Goal: Communication & Community: Participate in discussion

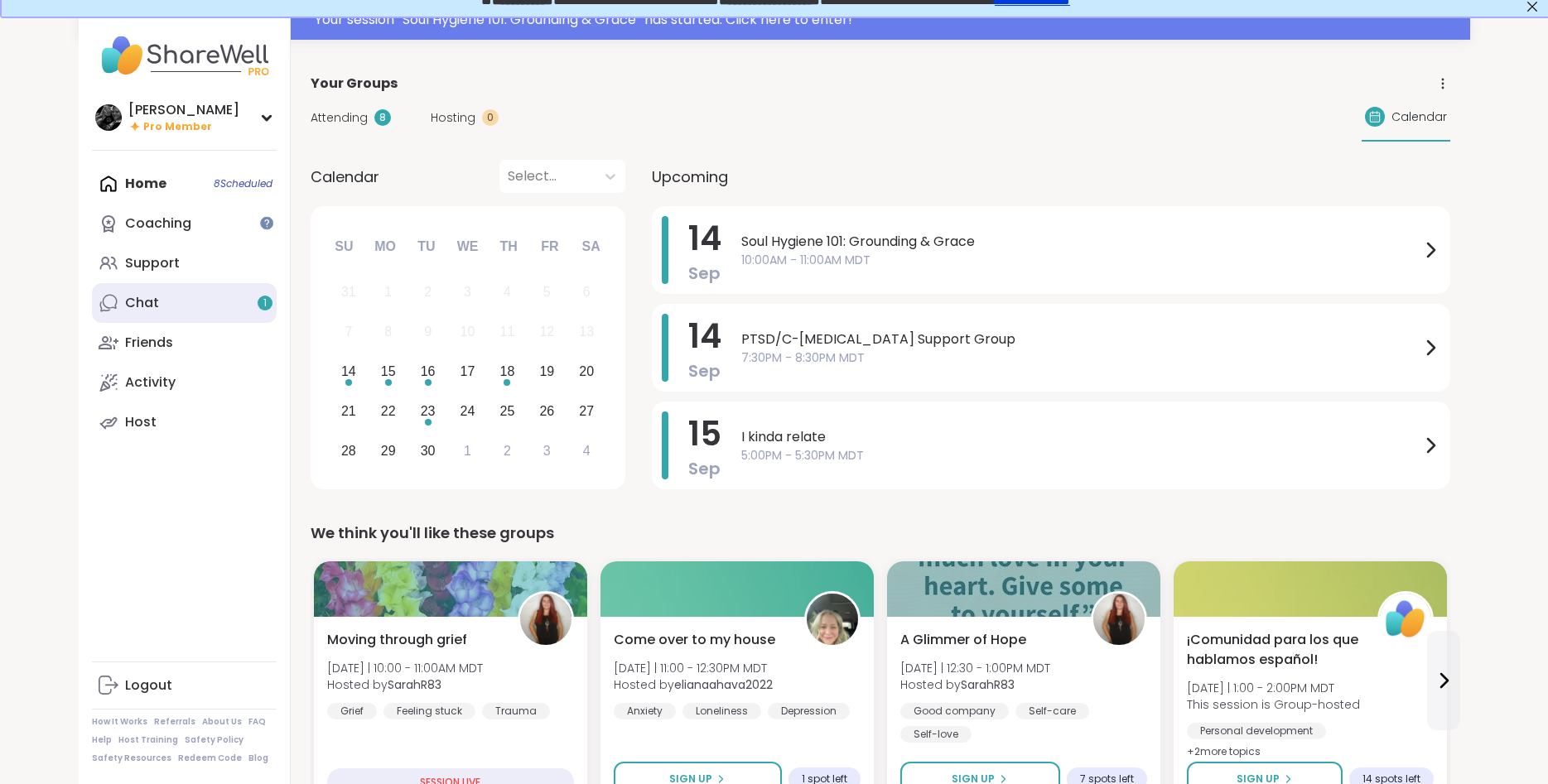
click at [121, 298] on link "Chat 1" at bounding box center [185, 303] width 185 height 39
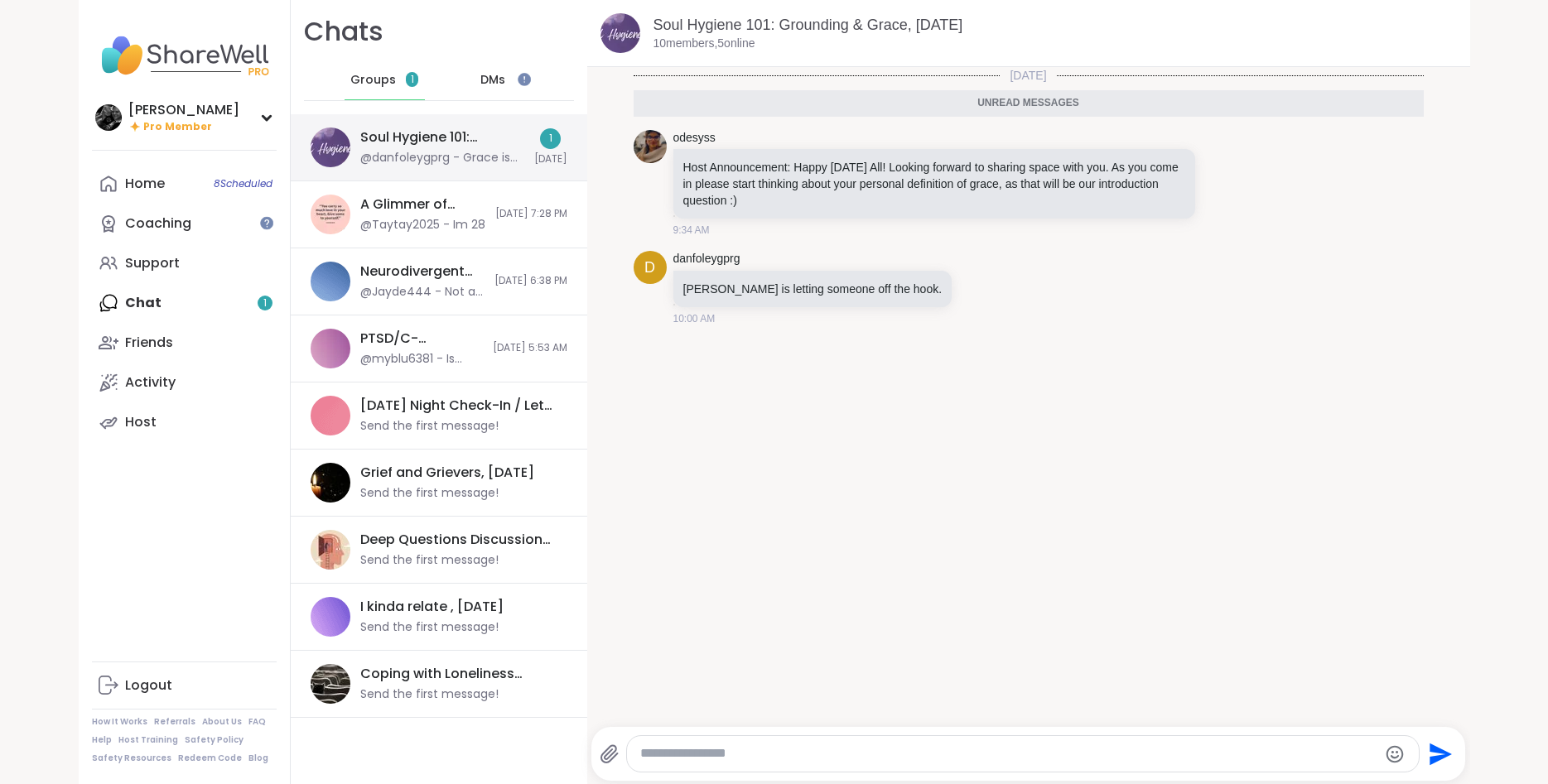
click at [452, 158] on div "@danfoleygprg - Grace is letting someone off the hook." at bounding box center [442, 157] width 164 height 16
click at [185, 262] on link "Support" at bounding box center [185, 263] width 185 height 39
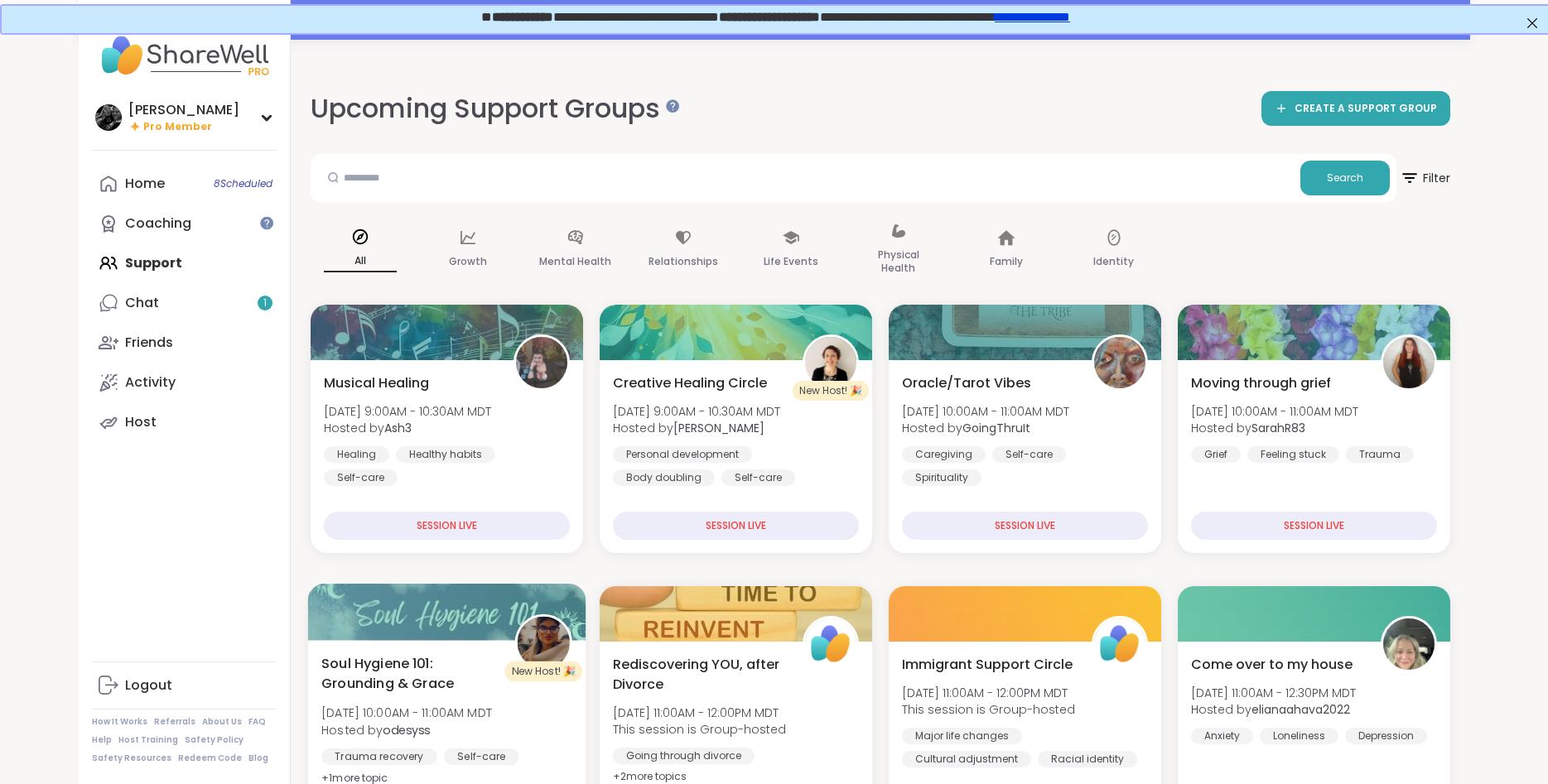
click at [372, 686] on span "Soul Hygiene 101: Grounding & Grace" at bounding box center [409, 673] width 174 height 40
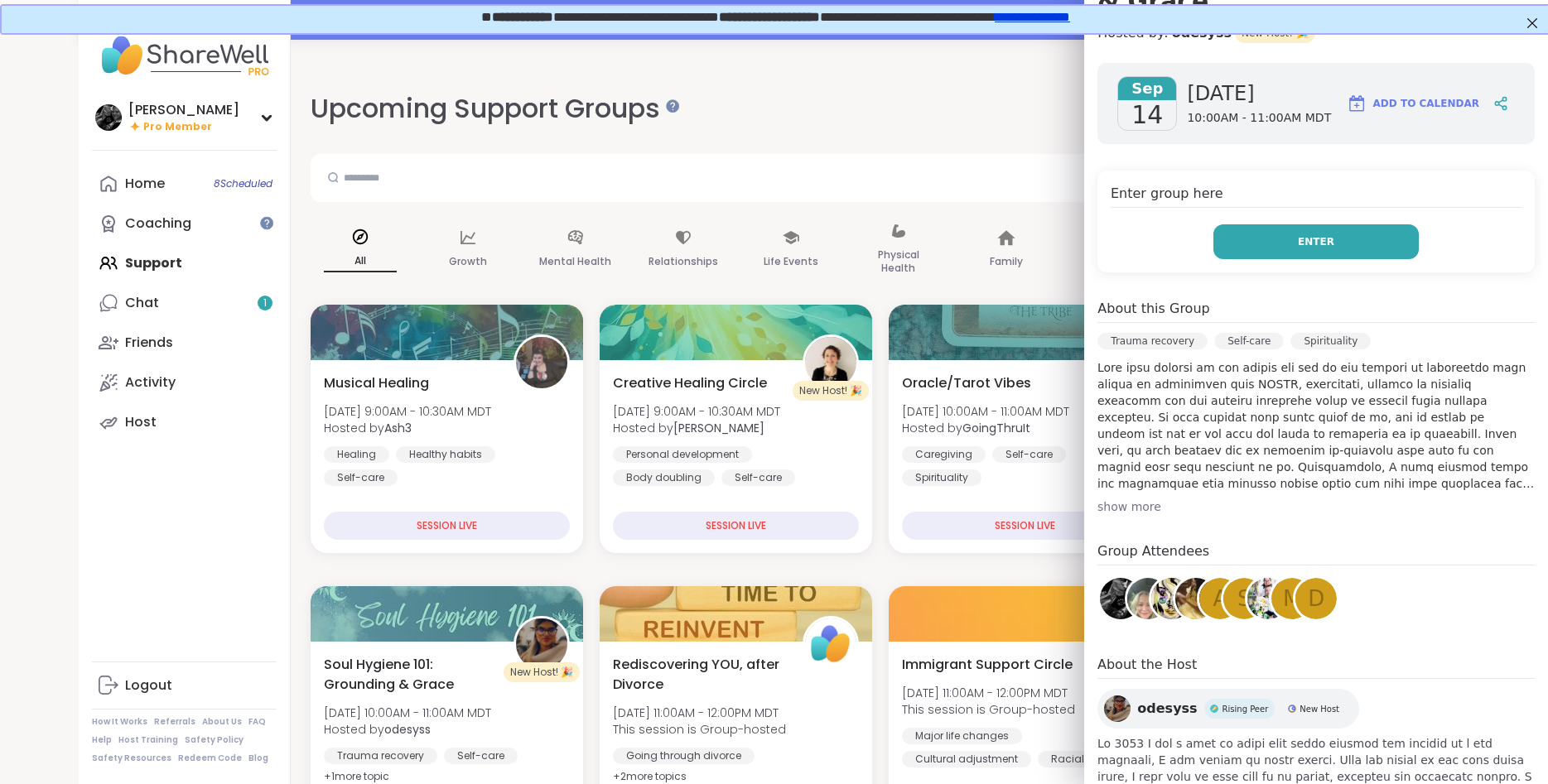
click at [1279, 224] on button "Enter" at bounding box center [1316, 241] width 205 height 35
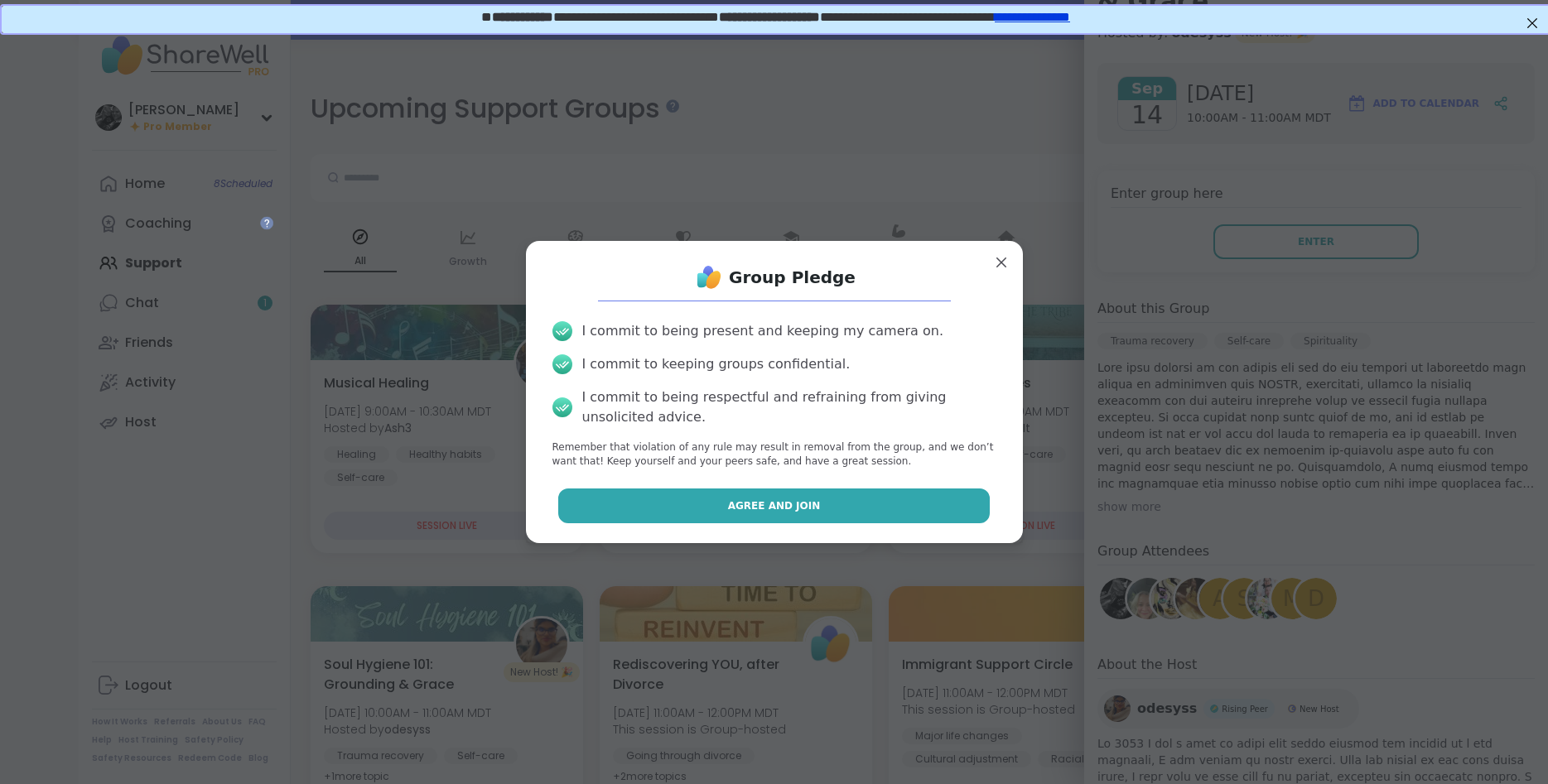
click at [903, 518] on button "Agree and Join" at bounding box center [774, 505] width 432 height 35
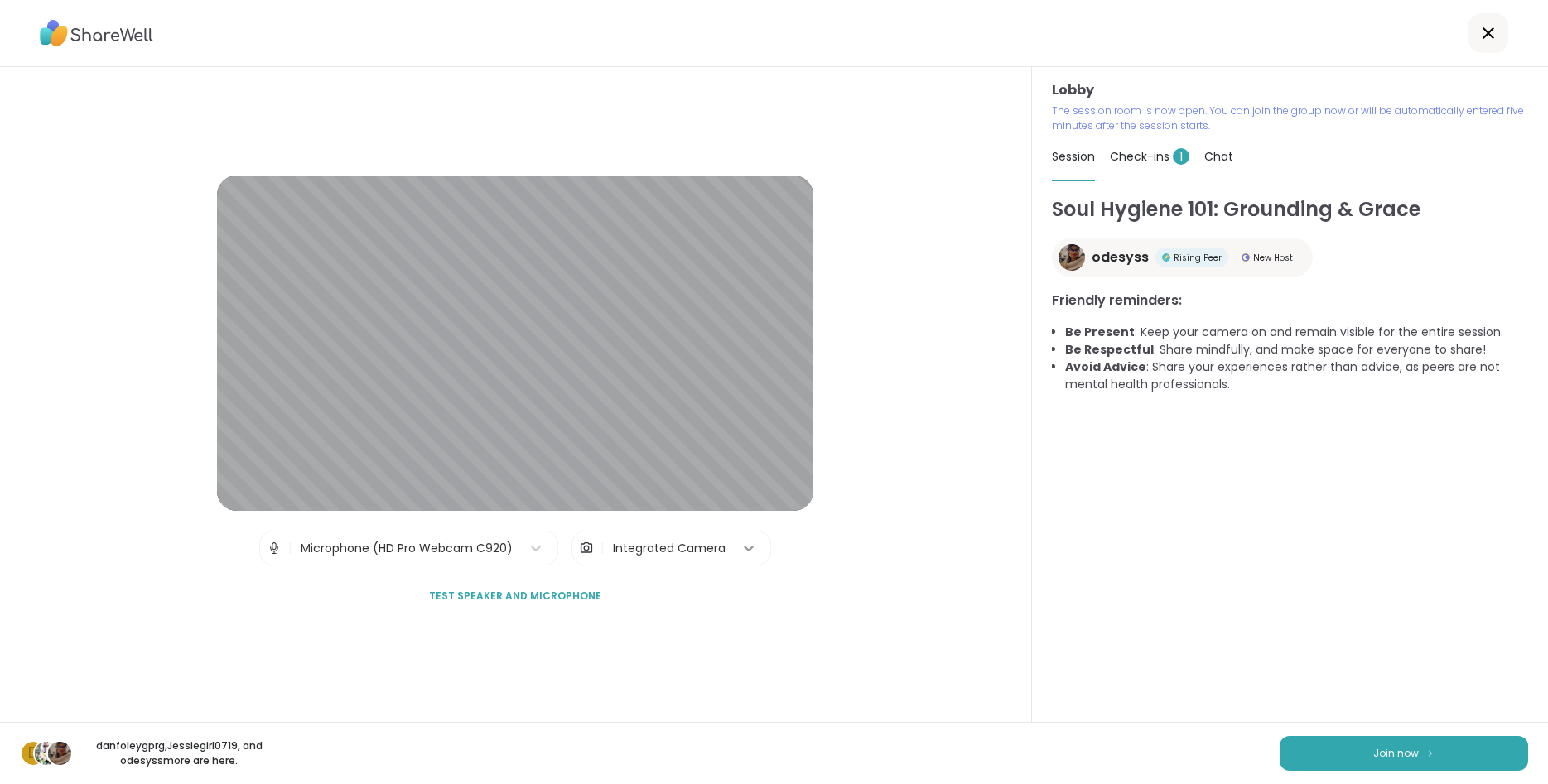
click at [747, 552] on icon at bounding box center [748, 548] width 16 height 16
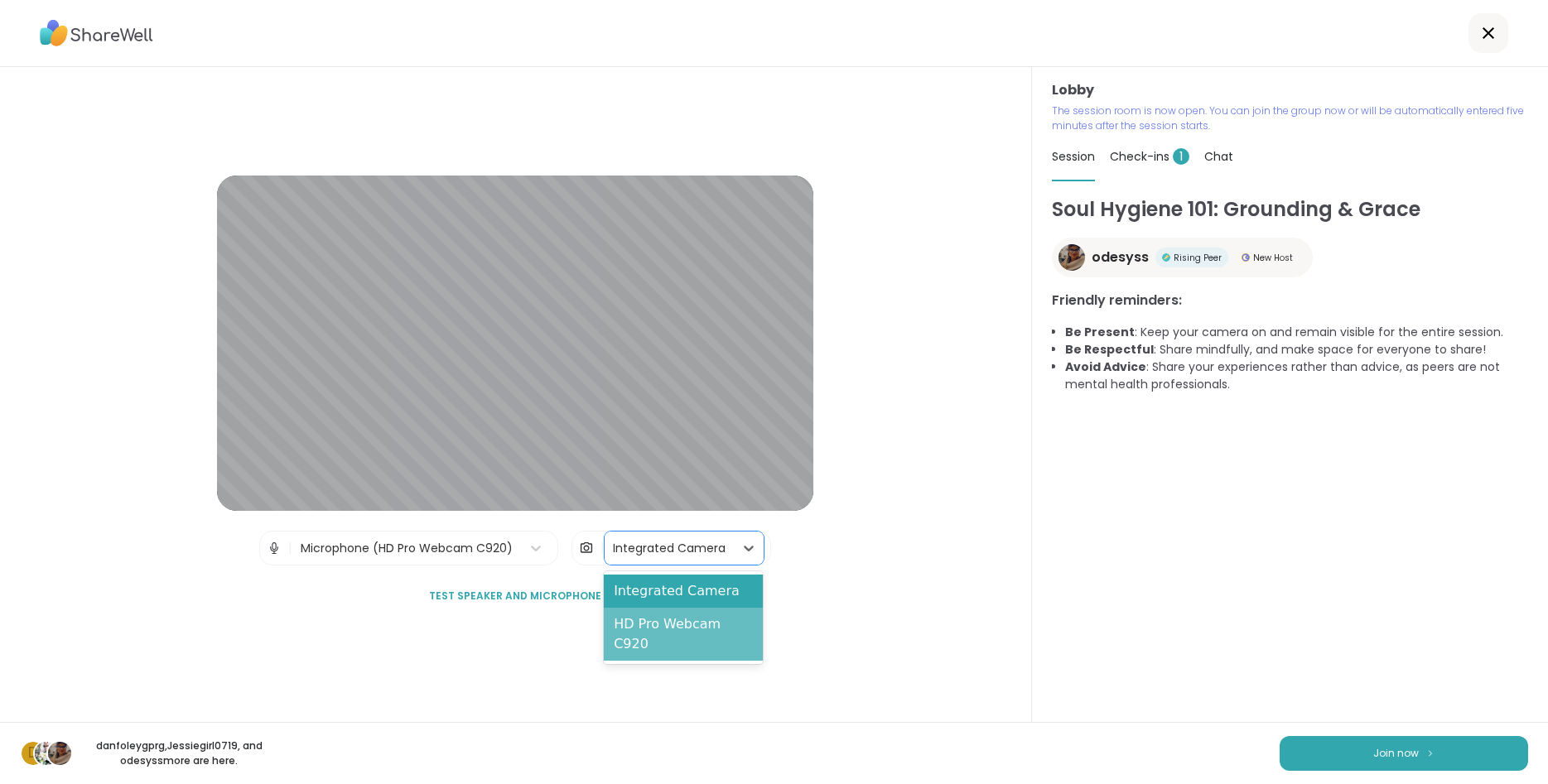
click at [716, 610] on div "HD Pro Webcam C920" at bounding box center [682, 634] width 158 height 53
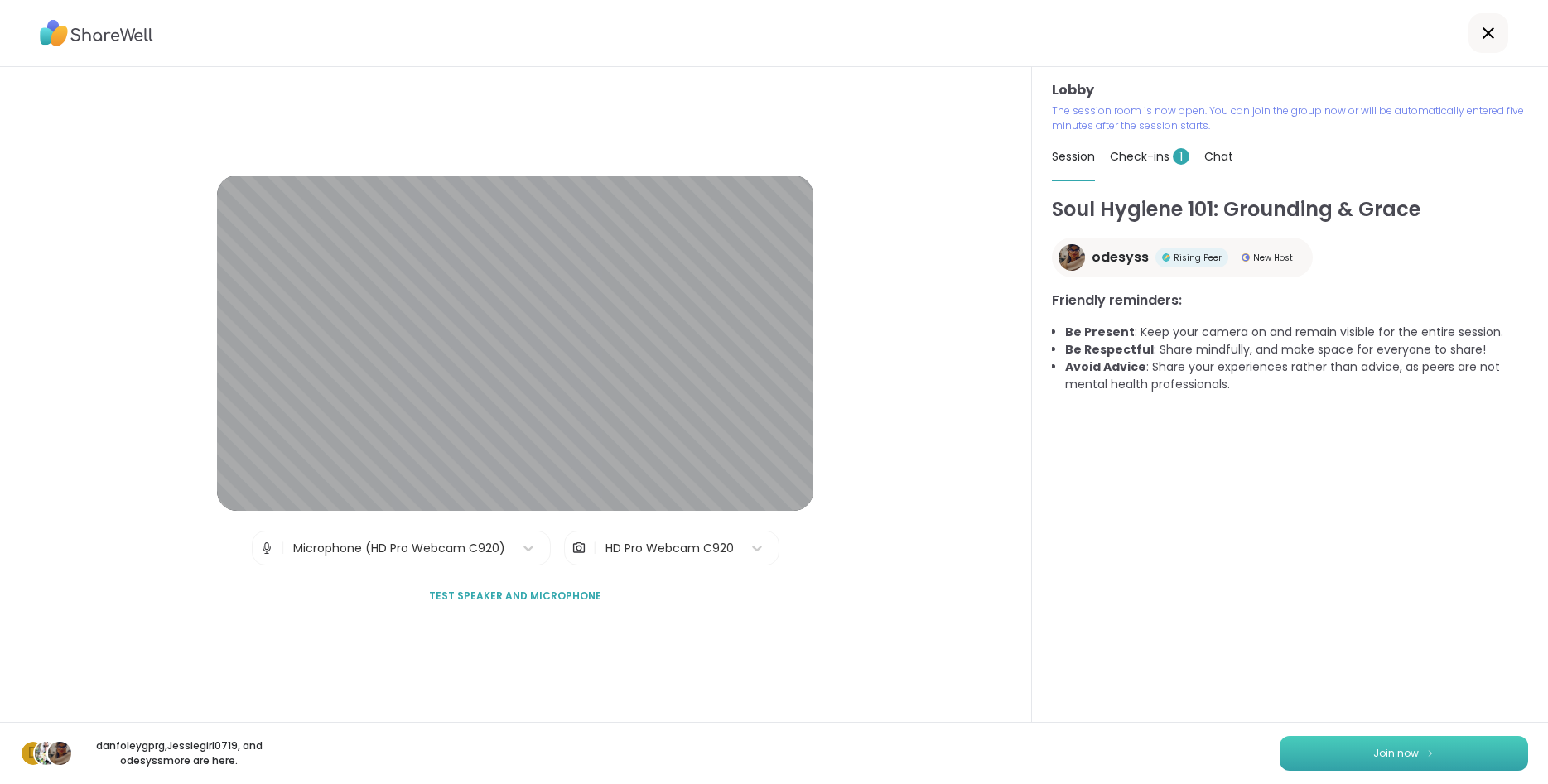
click at [1353, 762] on button "Join now" at bounding box center [1403, 753] width 249 height 35
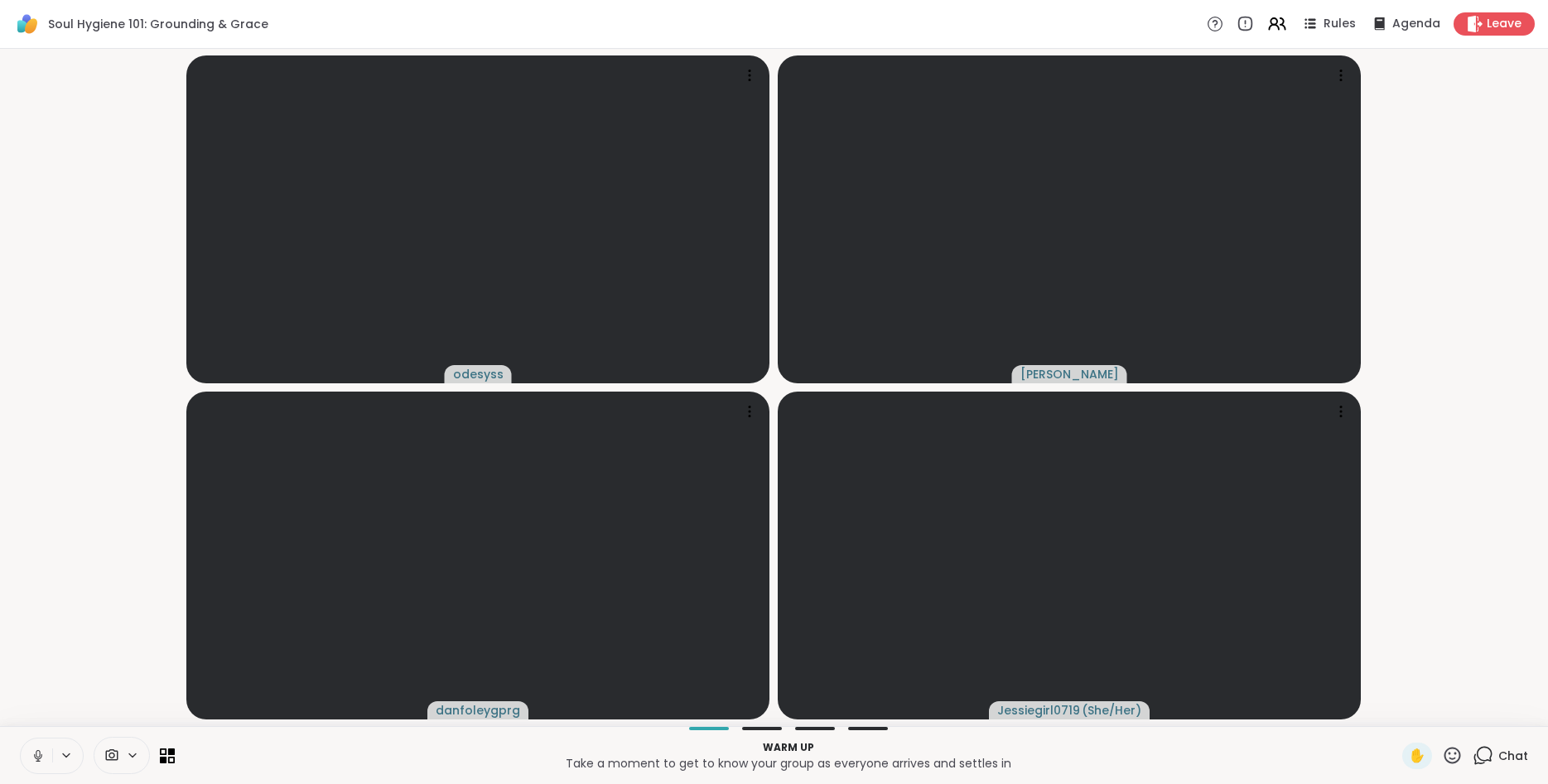
click at [68, 760] on icon at bounding box center [66, 756] width 13 height 14
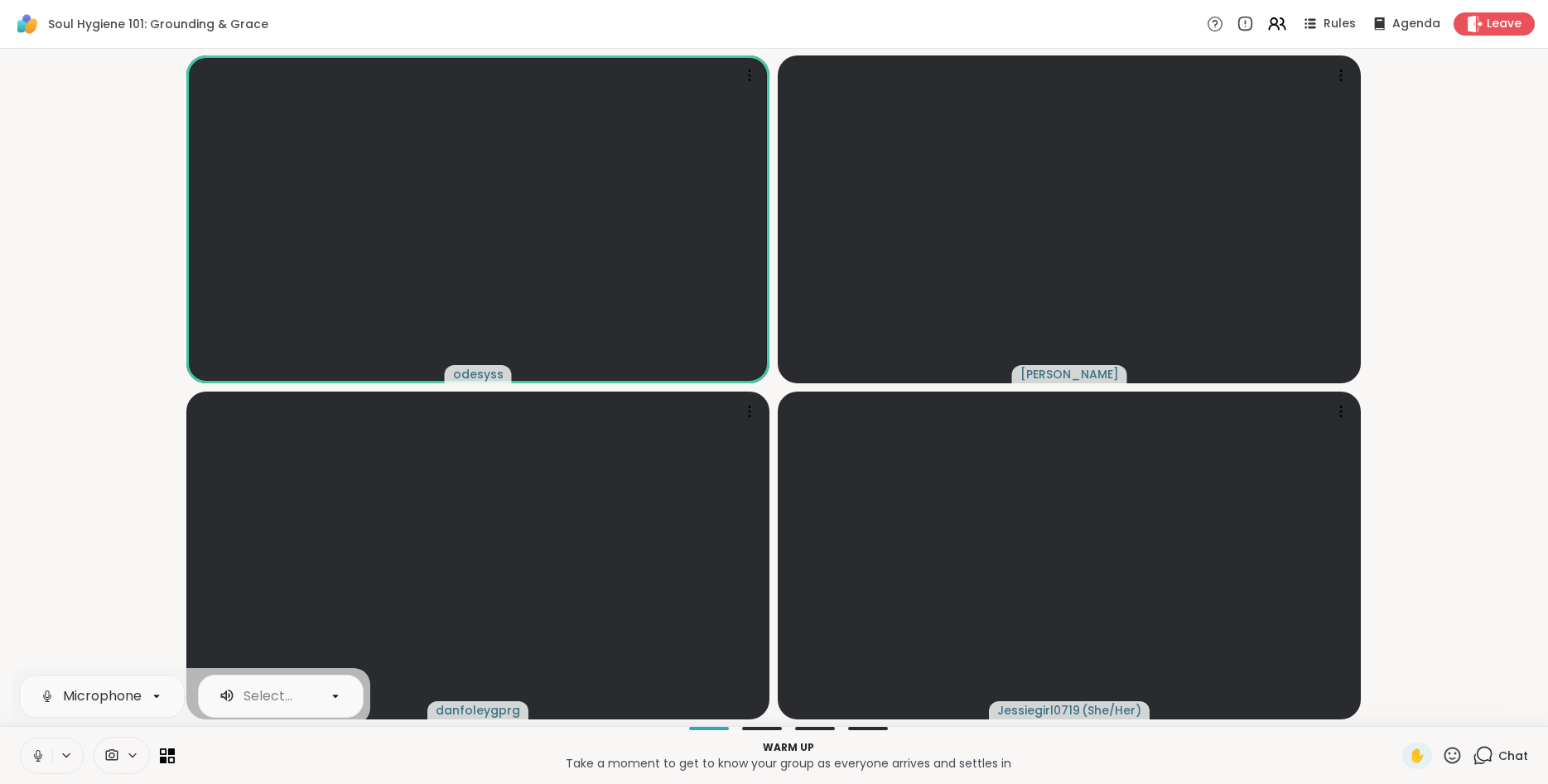
click at [129, 750] on icon at bounding box center [132, 756] width 13 height 14
click at [161, 699] on icon at bounding box center [156, 696] width 15 height 15
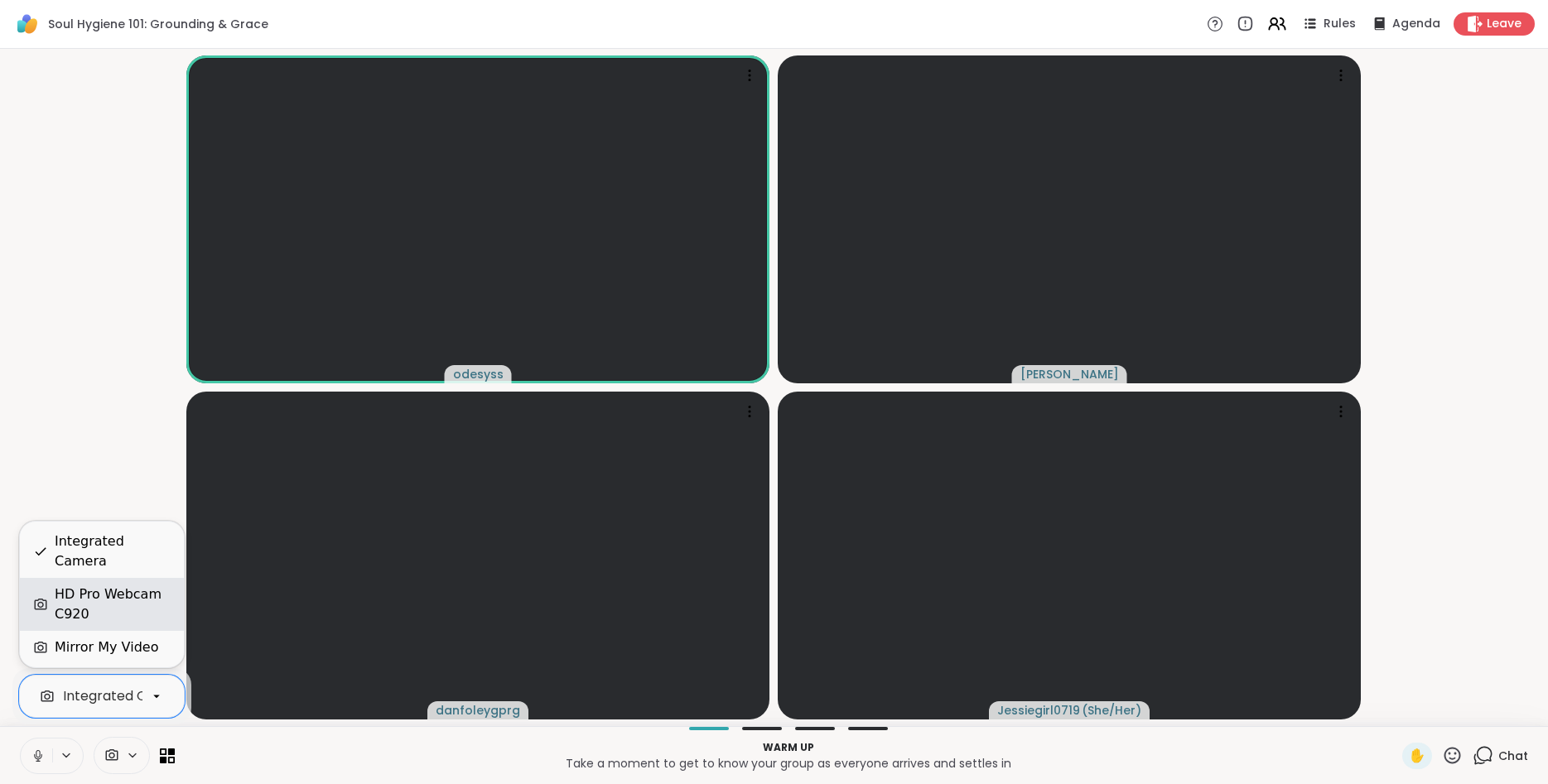
click at [106, 602] on div "HD Pro Webcam C920" at bounding box center [113, 604] width 116 height 39
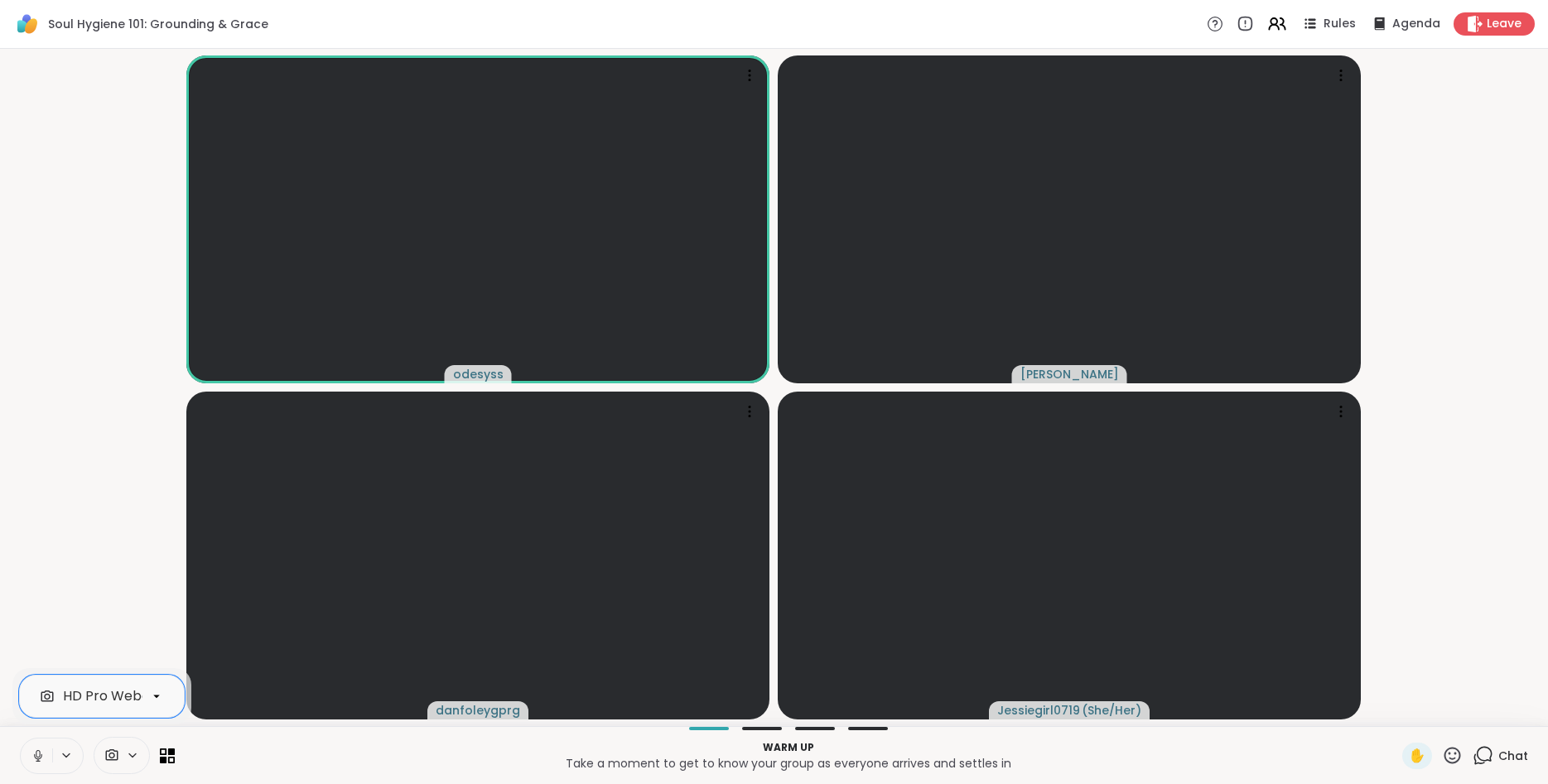
click at [43, 757] on icon at bounding box center [38, 756] width 15 height 15
click at [1514, 757] on span "Chat" at bounding box center [1513, 756] width 30 height 16
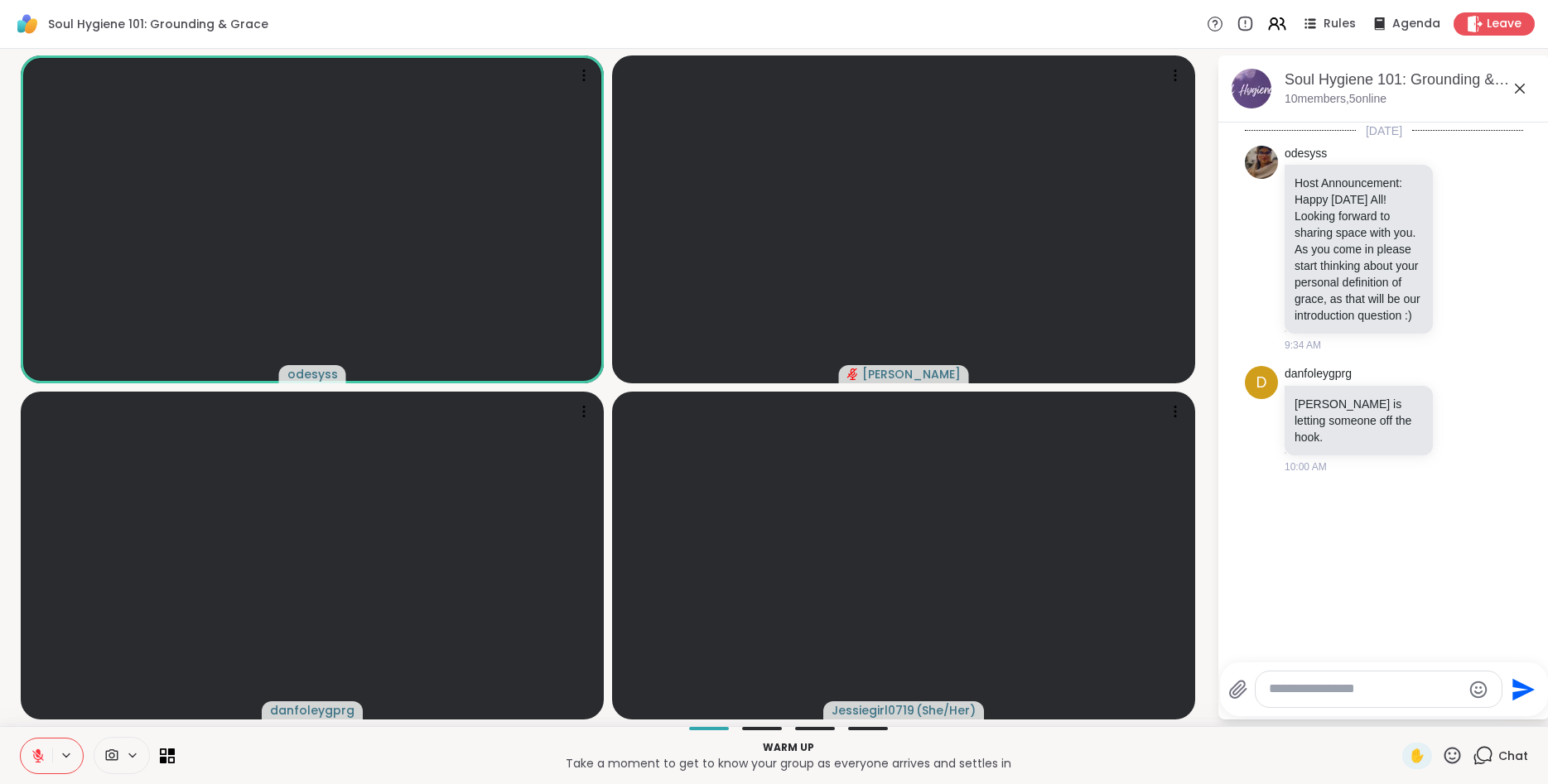
click at [1327, 683] on textarea "Type your message" at bounding box center [1366, 689] width 193 height 17
click at [1327, 690] on textarea "Type your message" at bounding box center [1366, 689] width 193 height 17
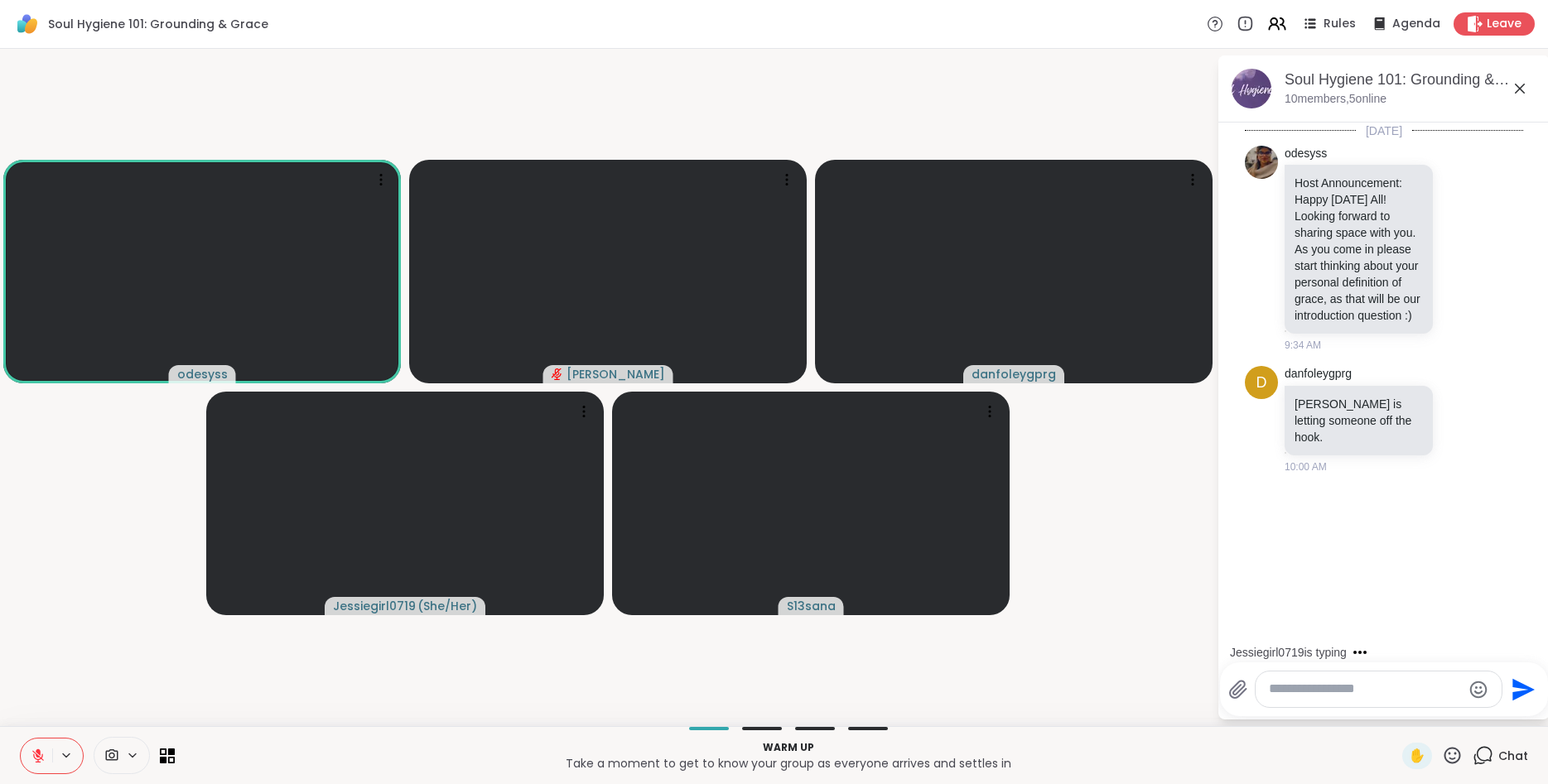
click at [1371, 691] on textarea "Type your message" at bounding box center [1366, 689] width 193 height 17
click at [1350, 698] on textarea "Type your message" at bounding box center [1366, 689] width 193 height 17
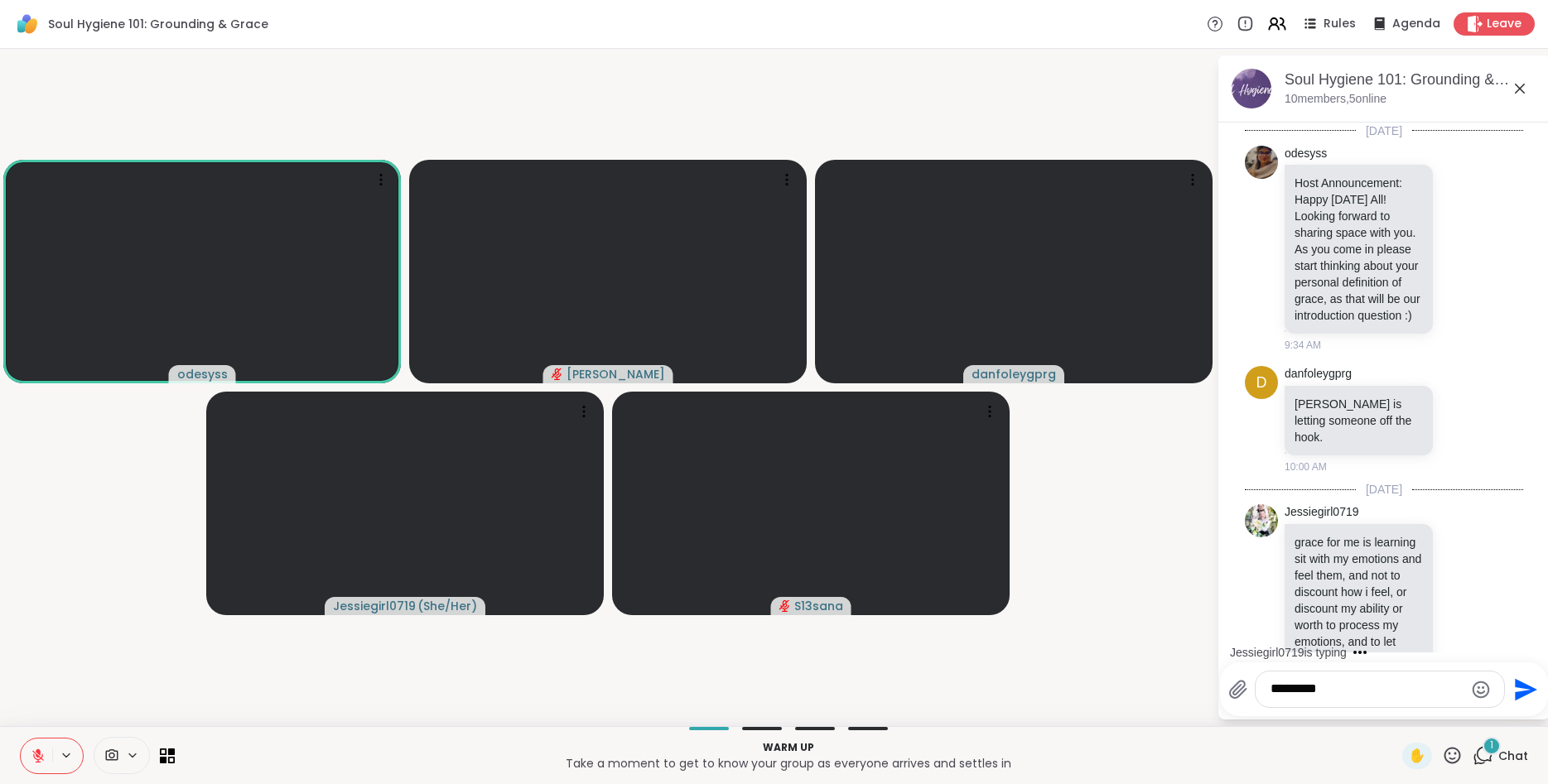
scroll to position [133, 0]
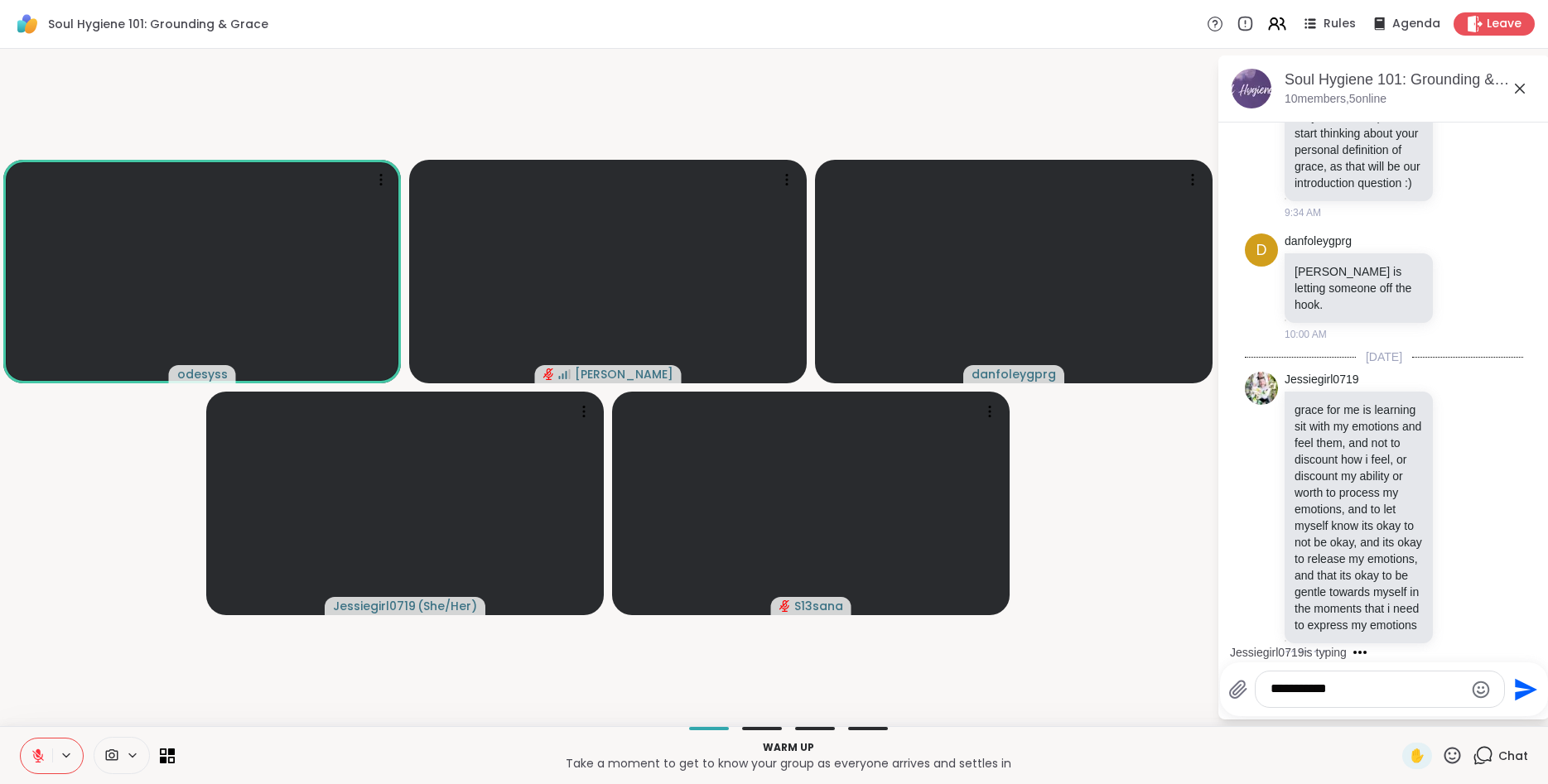
click at [1357, 693] on textarea "**********" at bounding box center [1368, 689] width 193 height 17
type textarea "*"
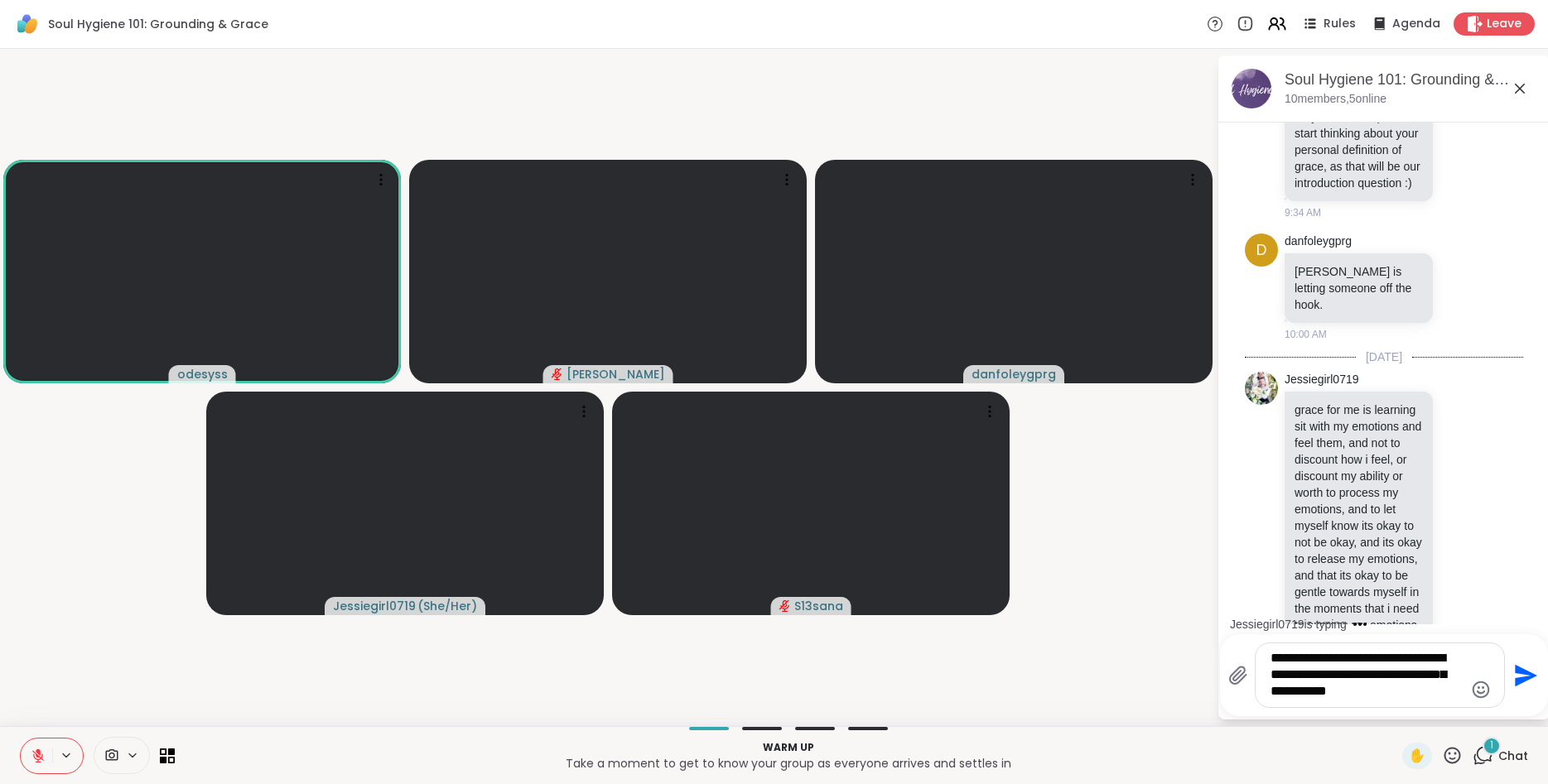
scroll to position [414, 0]
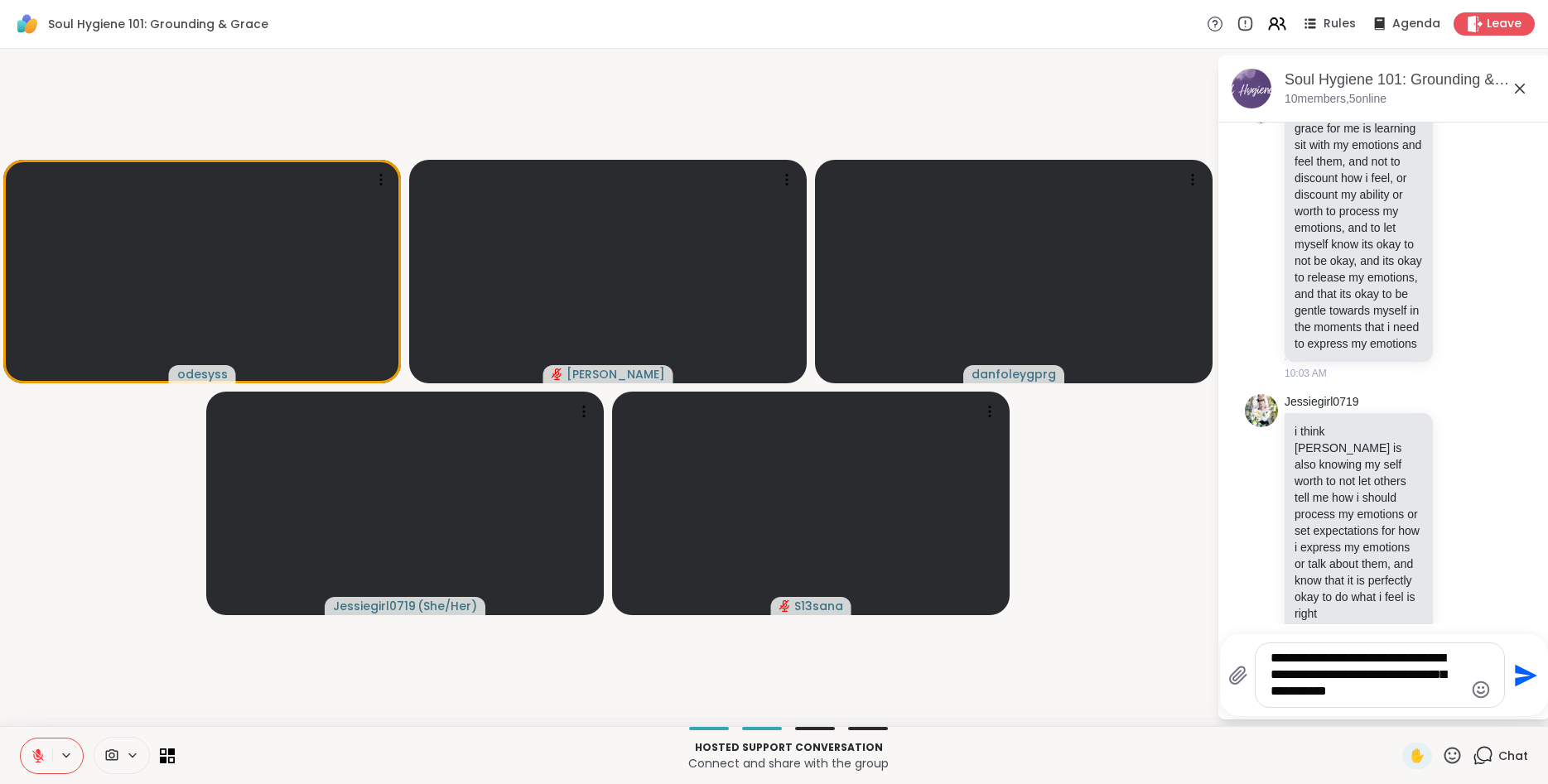
click at [1404, 695] on textarea "**********" at bounding box center [1368, 675] width 193 height 50
click at [1415, 693] on textarea "**********" at bounding box center [1368, 675] width 193 height 50
click at [1421, 694] on textarea "**********" at bounding box center [1368, 675] width 193 height 50
click at [1355, 699] on textarea "**********" at bounding box center [1368, 667] width 193 height 67
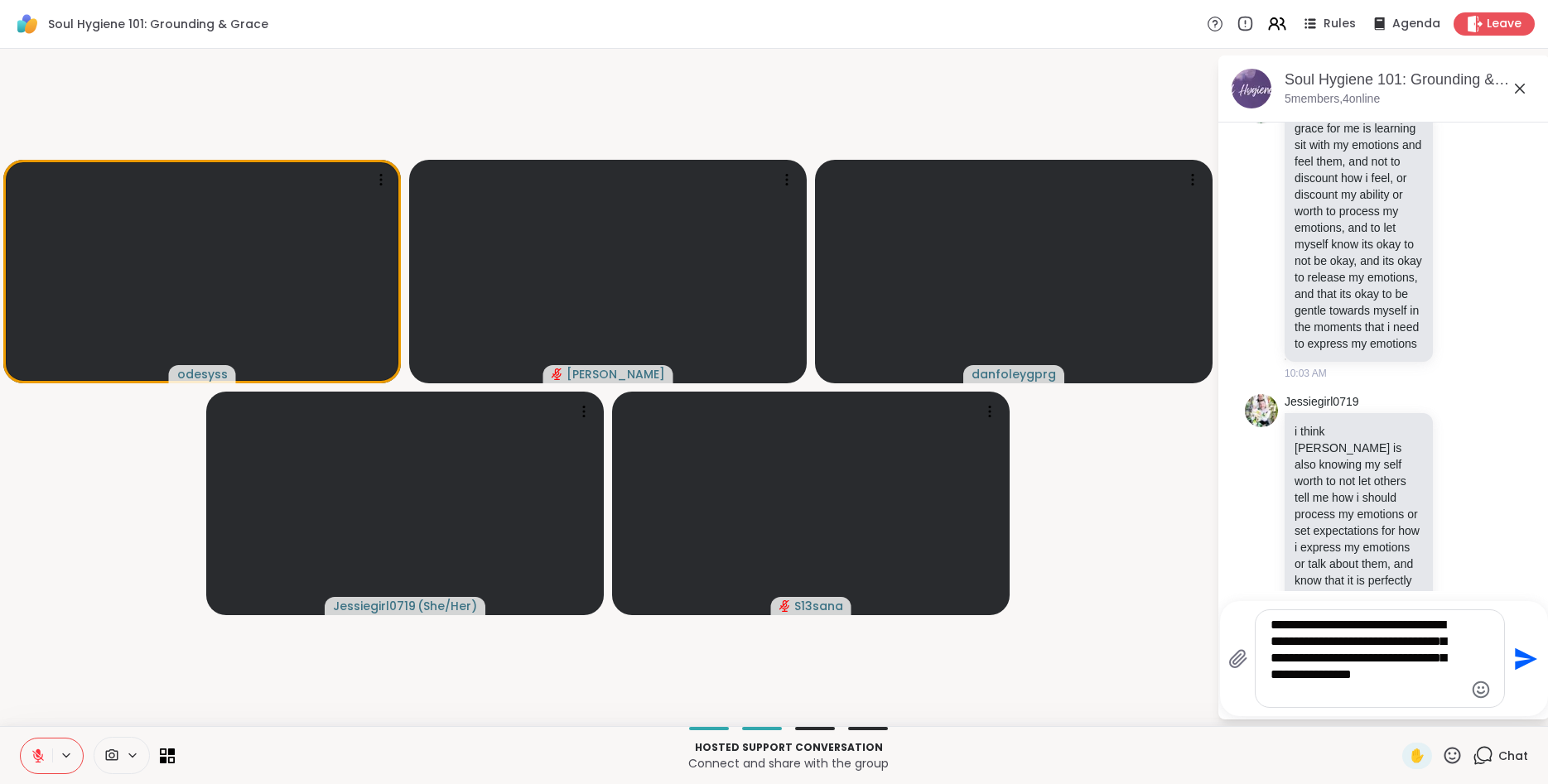
drag, startPoint x: 1331, startPoint y: 680, endPoint x: 1339, endPoint y: 688, distance: 11.3
click at [1338, 687] on textarea "**********" at bounding box center [1368, 659] width 193 height 84
click at [1343, 689] on textarea "**********" at bounding box center [1368, 667] width 193 height 67
click at [1346, 693] on textarea "**********" at bounding box center [1368, 667] width 193 height 67
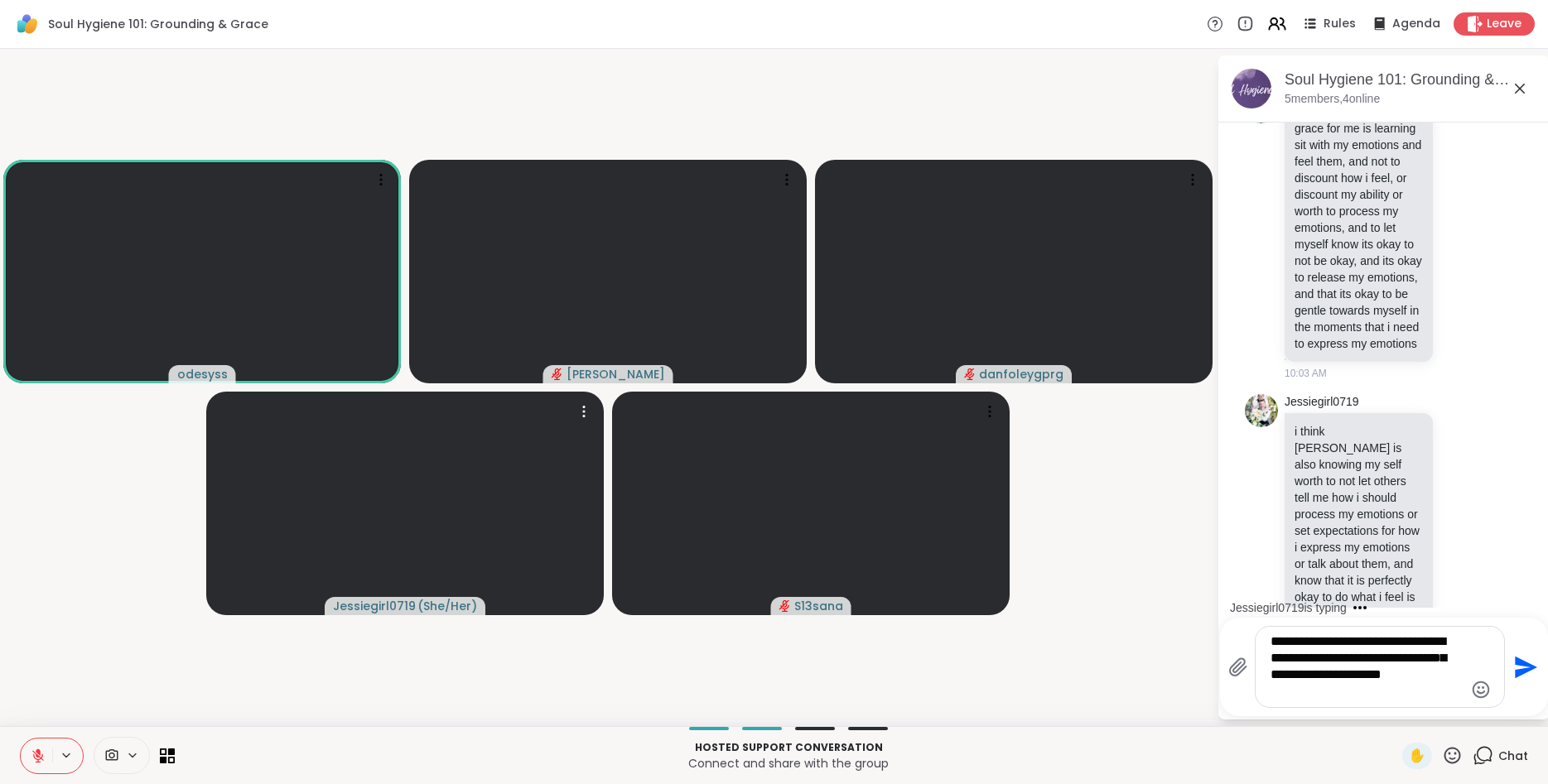
scroll to position [536, 0]
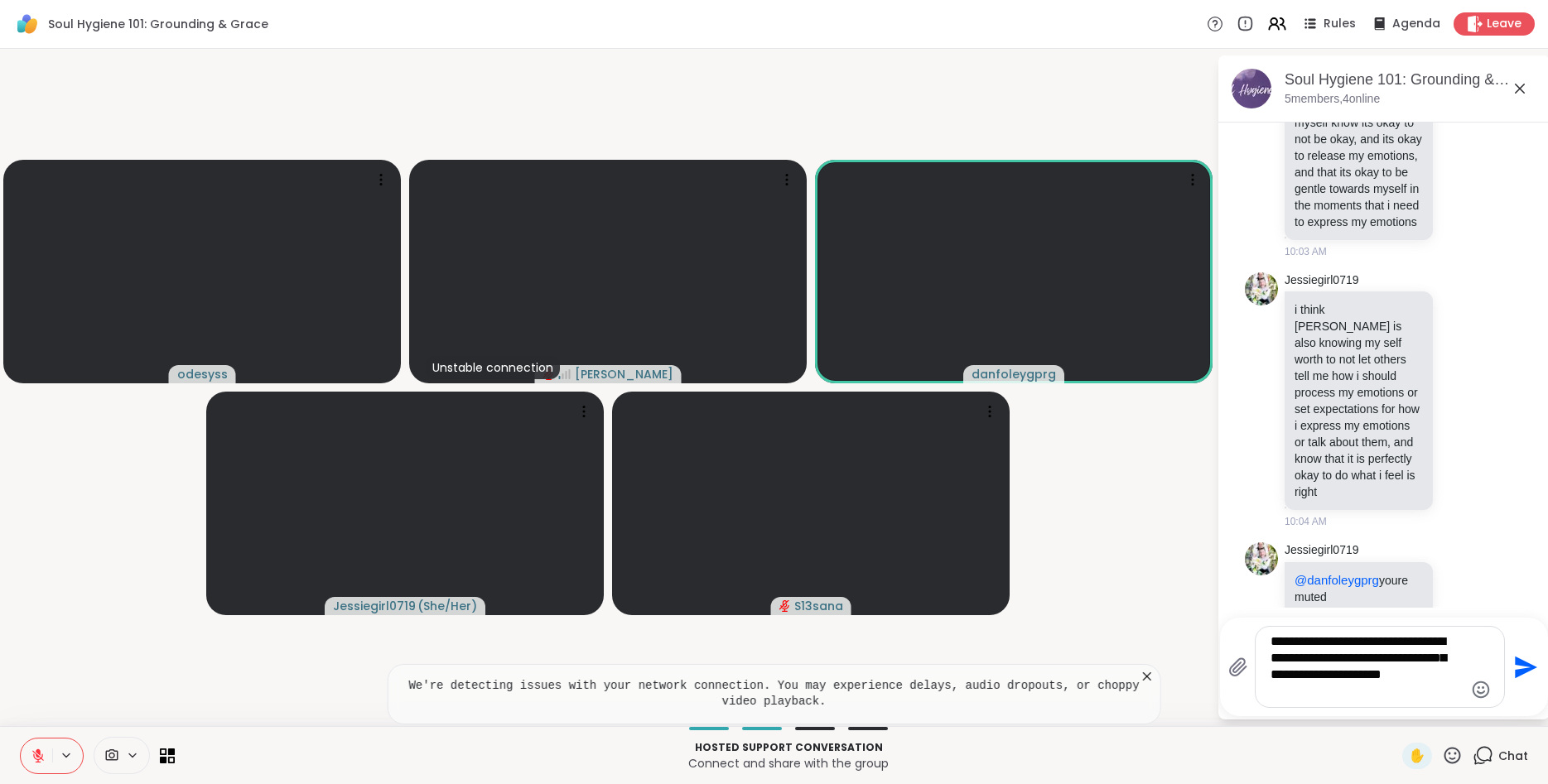
type textarea "**********"
click at [1152, 677] on icon at bounding box center [1147, 676] width 16 height 16
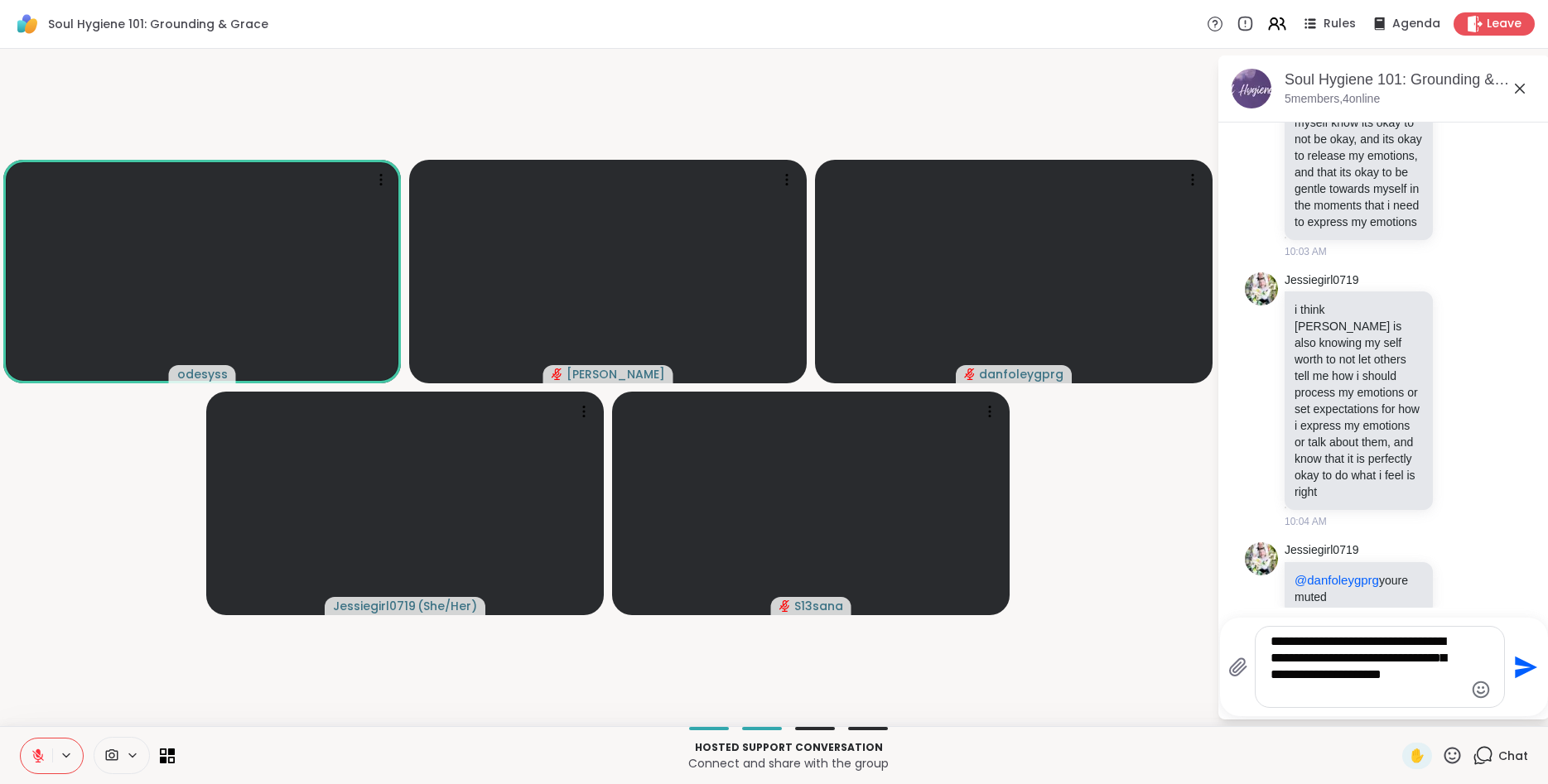
click at [126, 556] on video-player-container "odesyss Alan_N danfoleygprg Jessiegirl0719 ( She/Her ) S13sana" at bounding box center [609, 387] width 1197 height 664
click at [35, 755] on icon at bounding box center [38, 756] width 15 height 15
click at [35, 755] on icon at bounding box center [38, 756] width 9 height 5
click at [1397, 699] on textarea "**********" at bounding box center [1368, 667] width 193 height 67
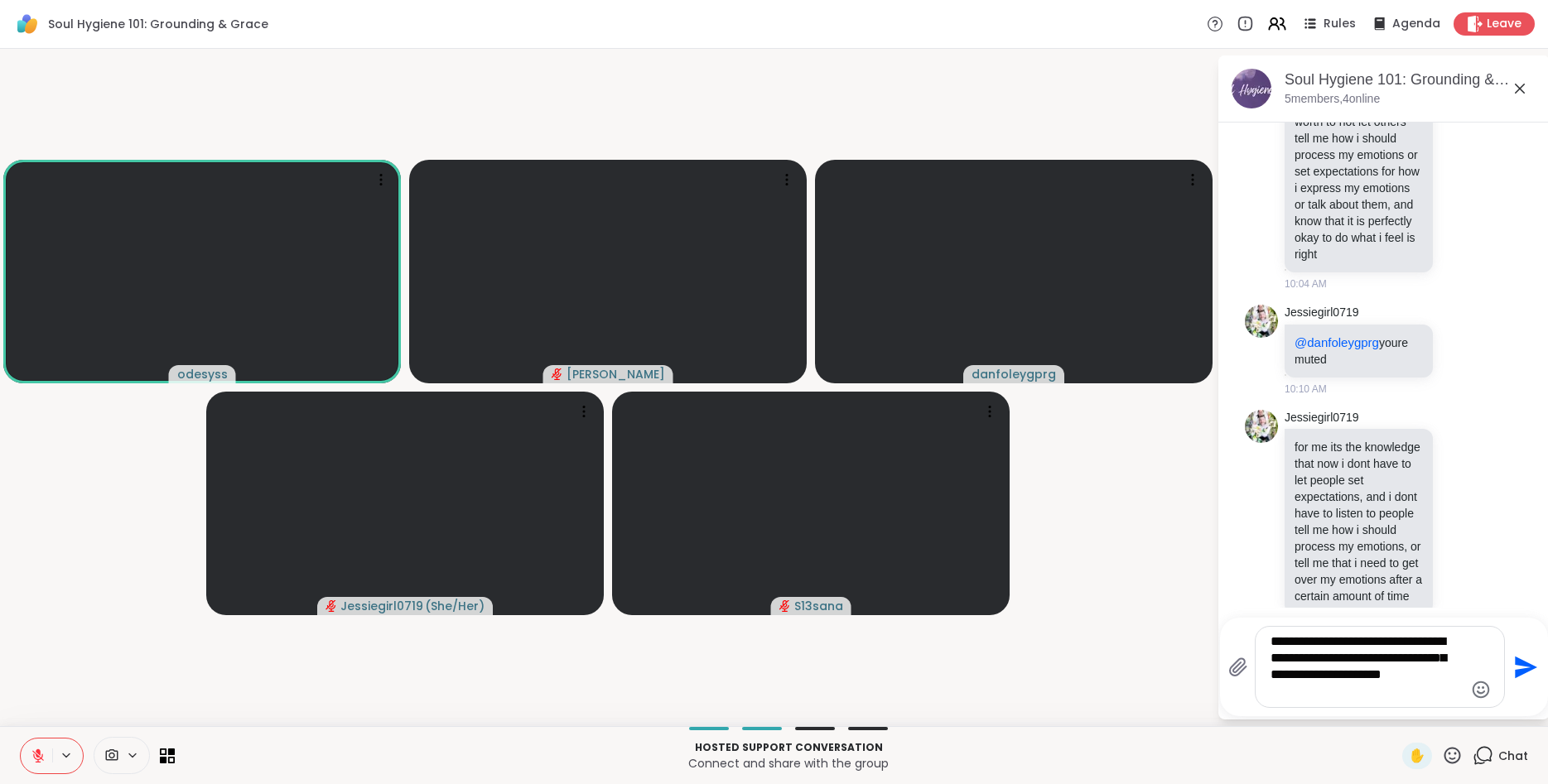
click at [84, 690] on video-player-container "odesyss Alan_N danfoleygprg Jessiegirl0719 ( She/Her ) S13sana" at bounding box center [609, 387] width 1197 height 664
click at [37, 748] on button at bounding box center [36, 756] width 32 height 35
click at [40, 750] on icon at bounding box center [38, 756] width 15 height 15
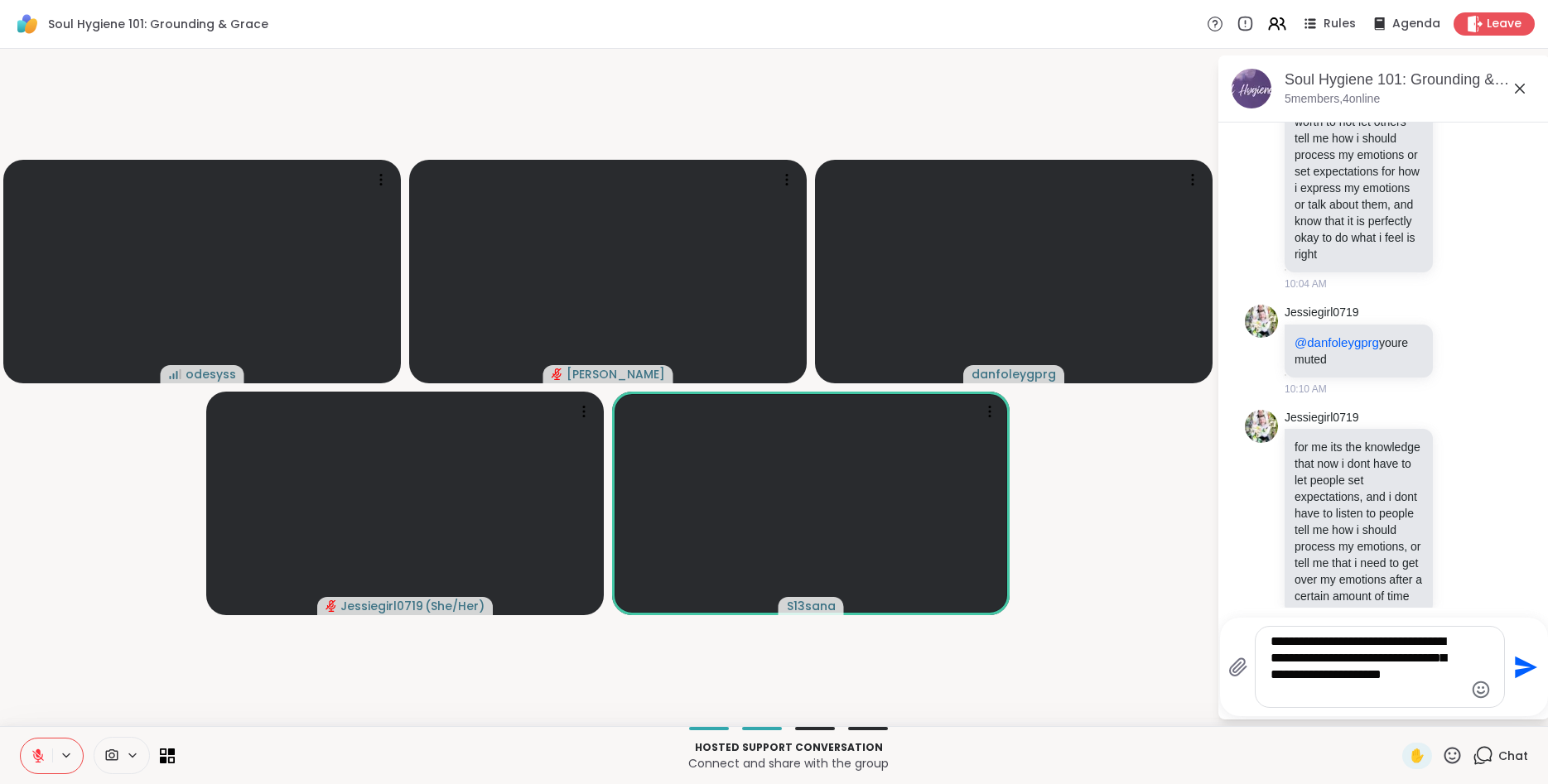
drag, startPoint x: 1344, startPoint y: 699, endPoint x: 1258, endPoint y: 643, distance: 102.6
click at [1271, 643] on textarea "**********" at bounding box center [1368, 667] width 193 height 67
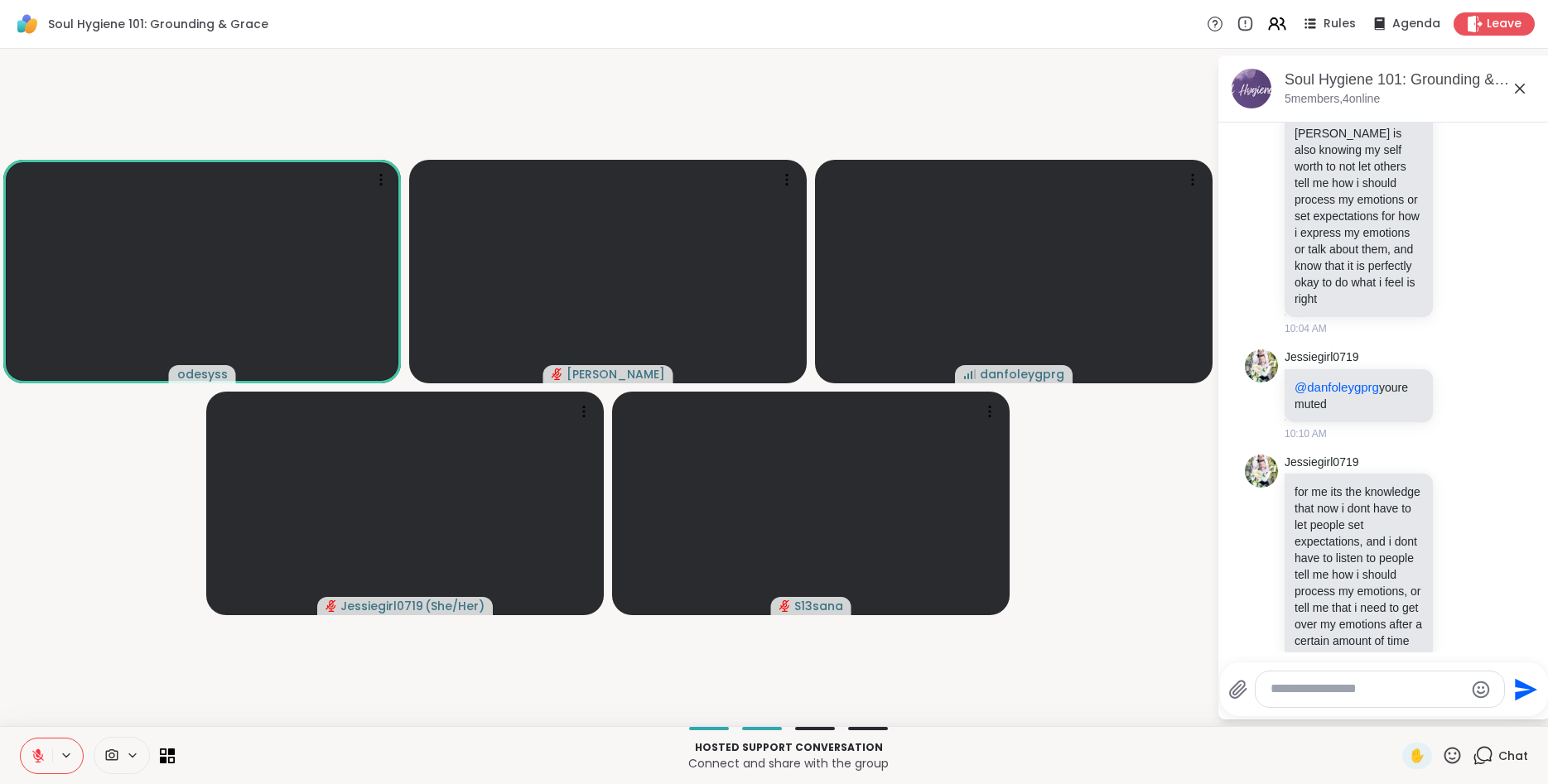
click at [127, 517] on video-player-container "odesyss Alan_N danfoleygprg Jessiegirl0719 ( She/Her ) S13sana" at bounding box center [609, 387] width 1197 height 664
click at [83, 531] on video-player-container "odesyss Alan_N danfoleygprg Jessiegirl0719 ( She/Her ) S13sana" at bounding box center [609, 387] width 1197 height 664
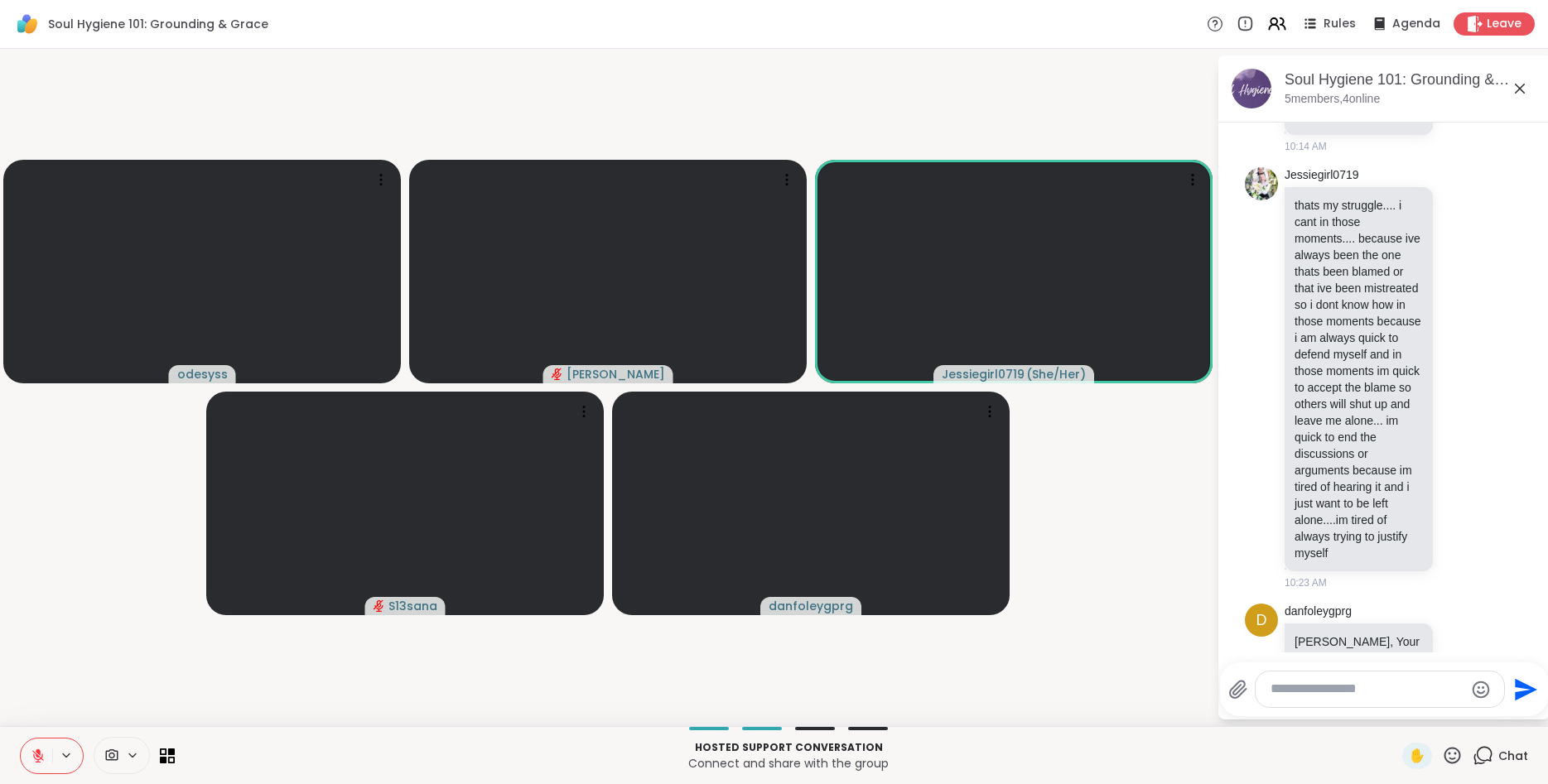
scroll to position [1276, 0]
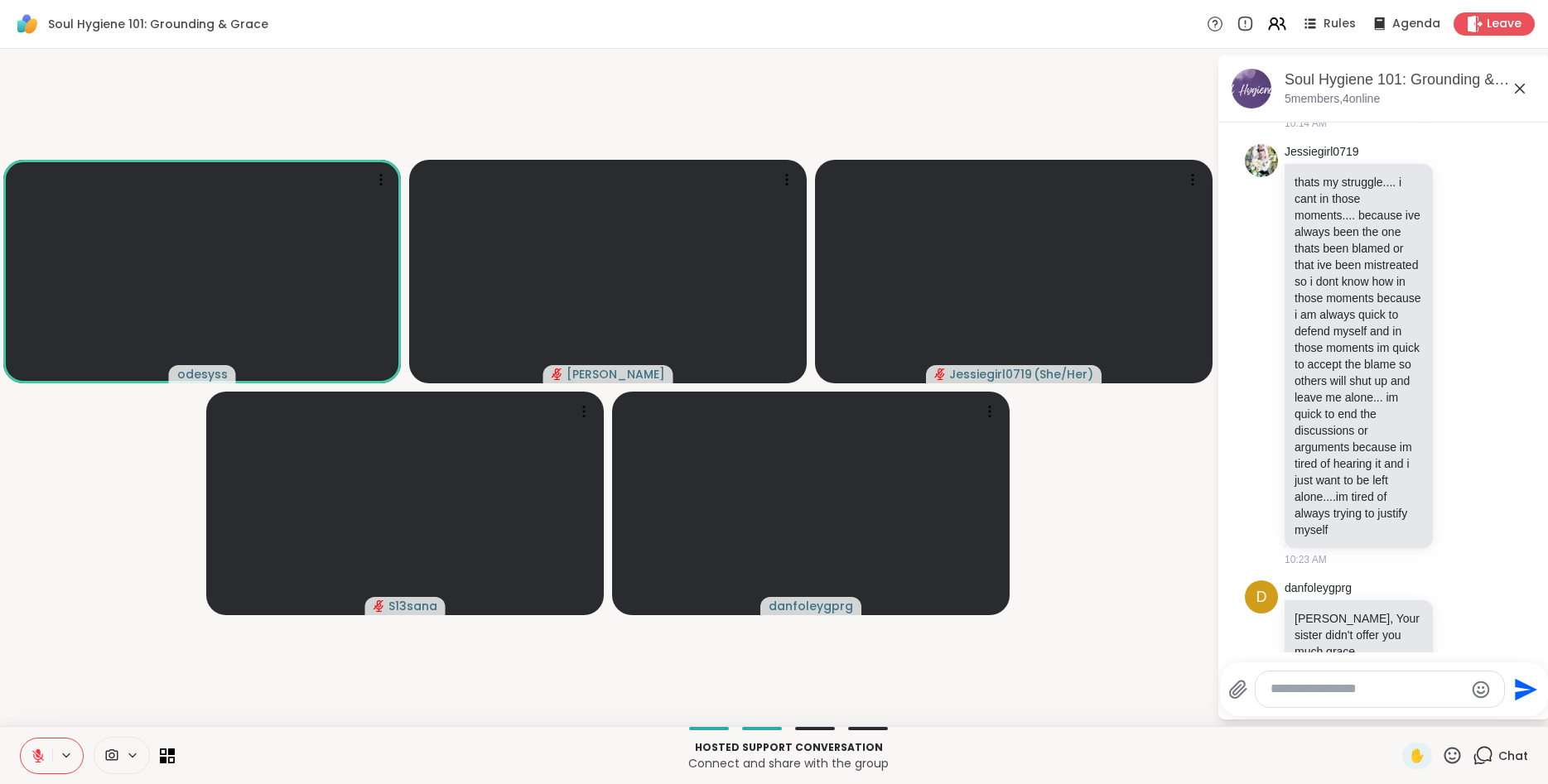
click at [34, 752] on icon at bounding box center [38, 757] width 12 height 12
click at [37, 752] on icon at bounding box center [38, 754] width 4 height 8
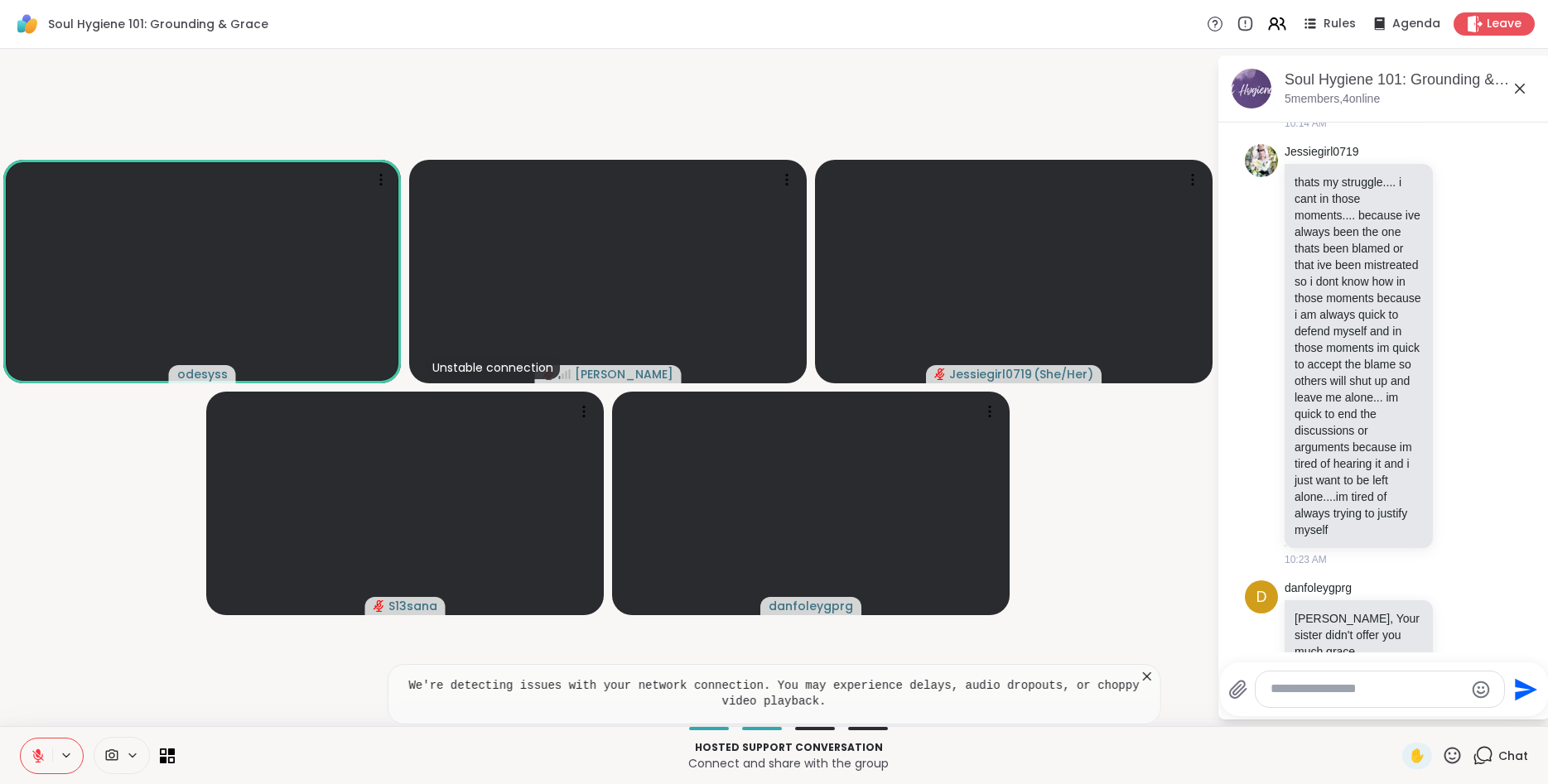
click at [1147, 679] on icon at bounding box center [1147, 676] width 16 height 16
click at [1315, 693] on textarea "Type your message" at bounding box center [1368, 689] width 193 height 17
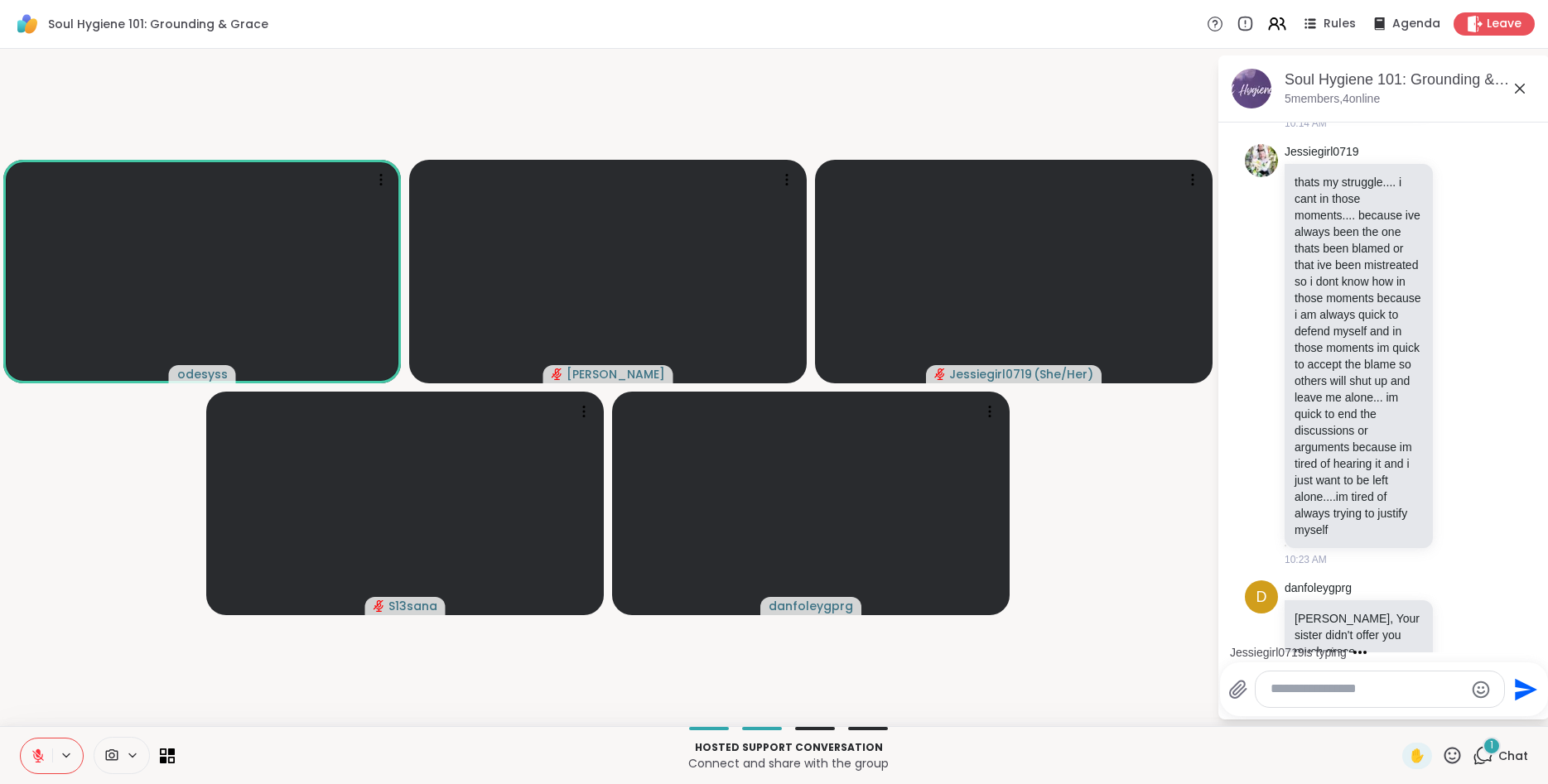
scroll to position [1461, 0]
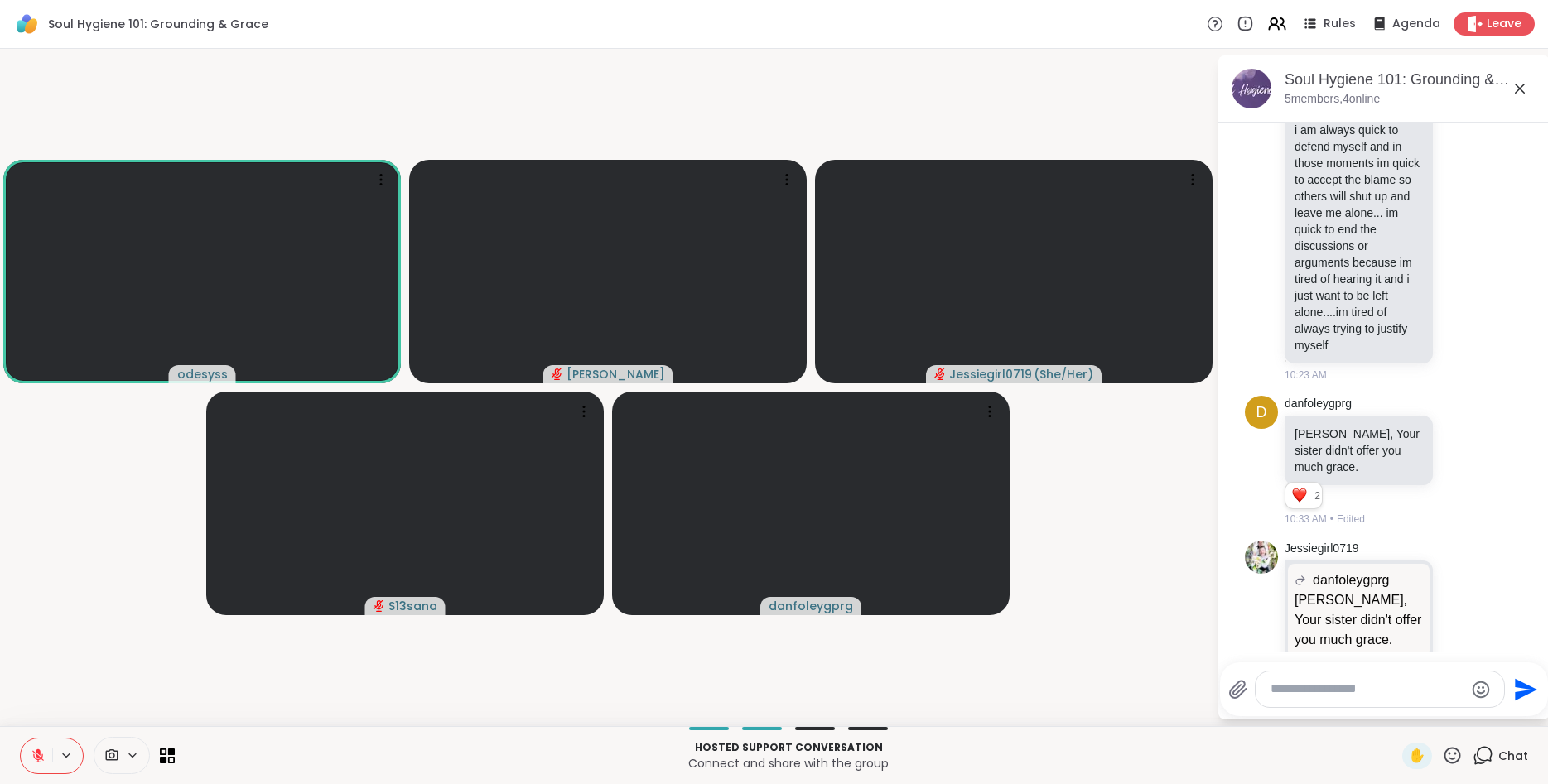
click at [77, 480] on video-player-container "odesyss Alan_N Jessiegirl0719 ( She/Her ) S13sana danfoleygprg" at bounding box center [609, 387] width 1197 height 664
click at [36, 757] on icon at bounding box center [38, 756] width 15 height 15
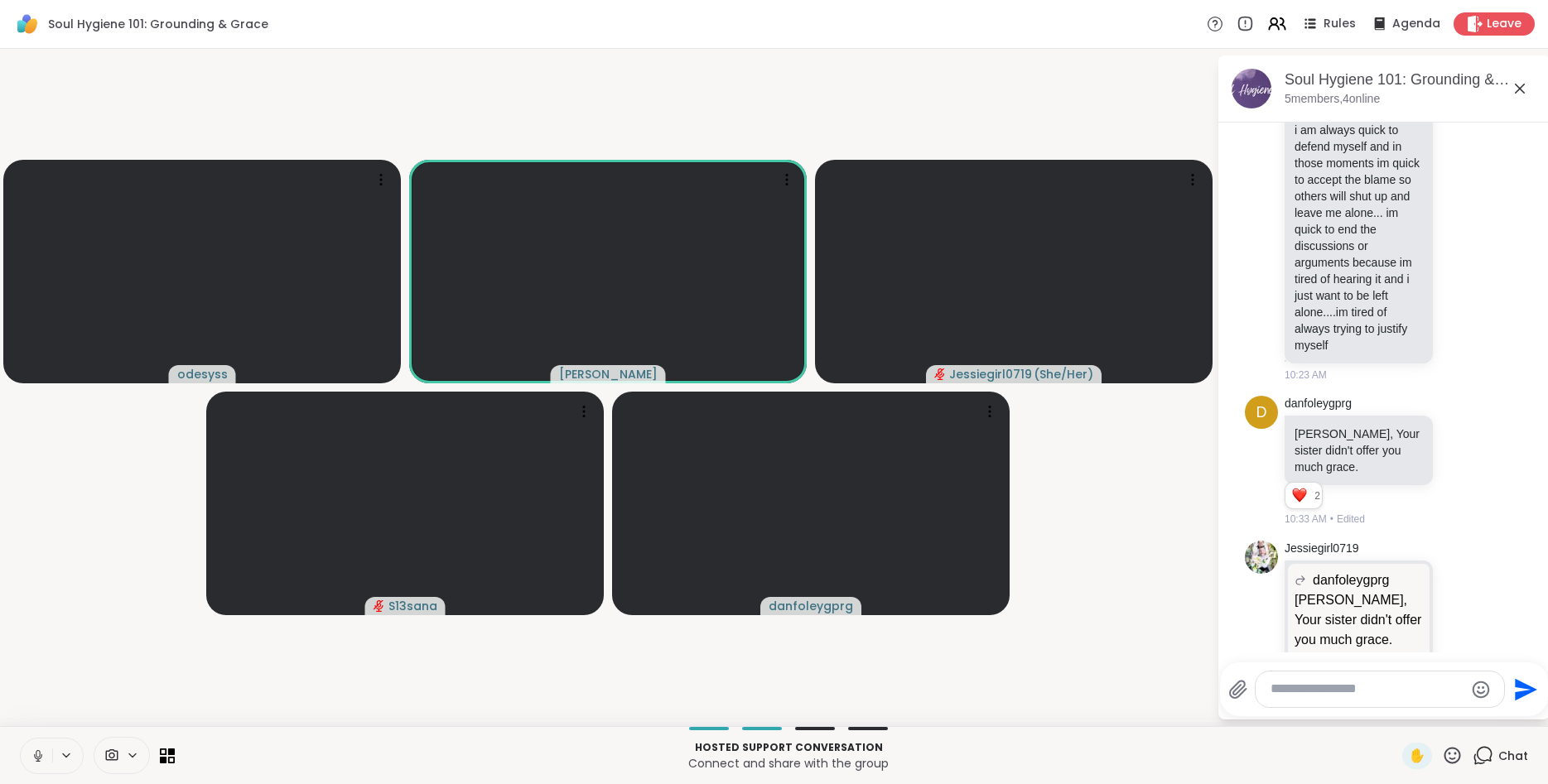
click at [39, 757] on icon at bounding box center [38, 754] width 4 height 8
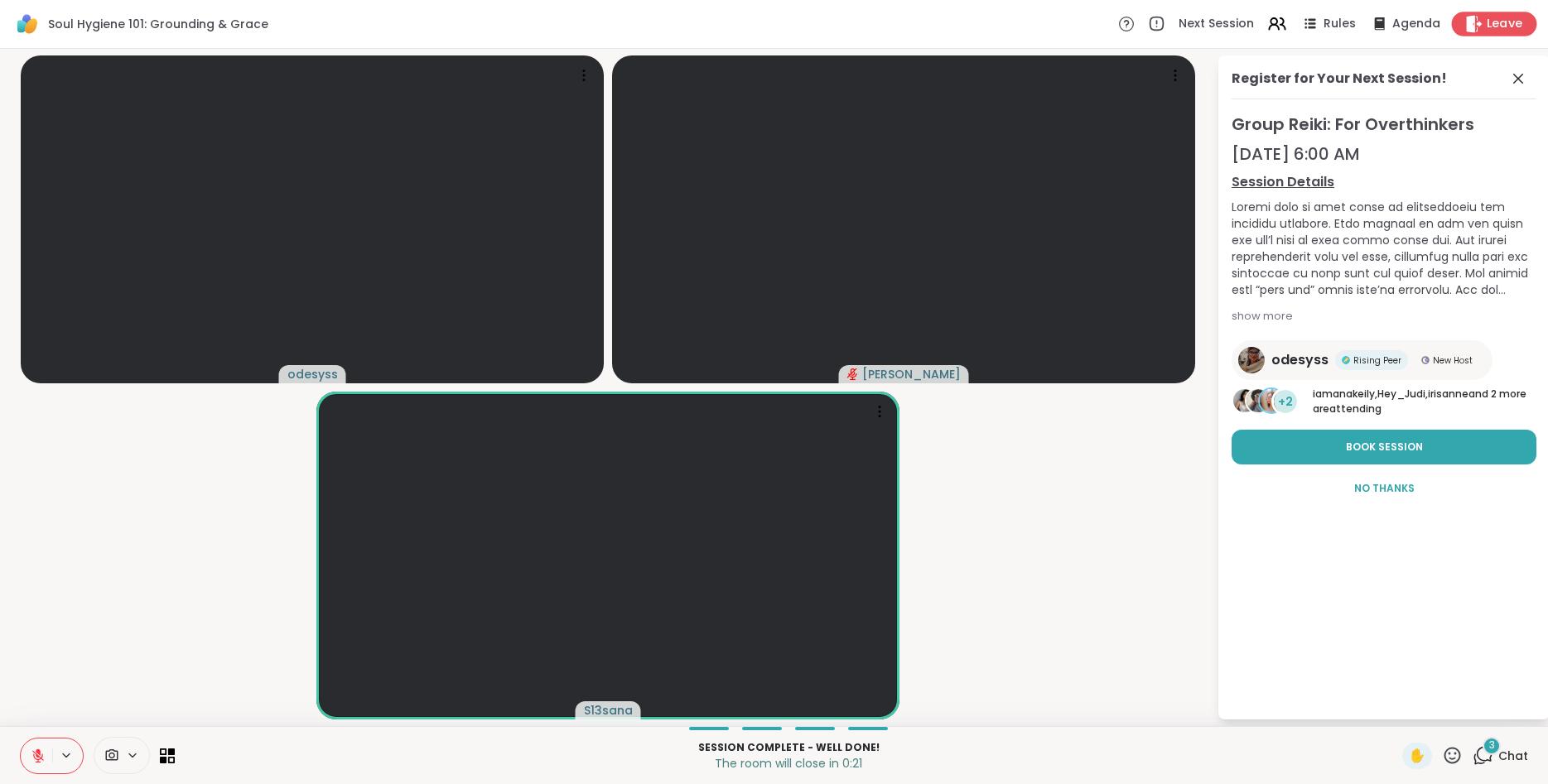
click at [1486, 31] on div "Leave" at bounding box center [1495, 24] width 86 height 24
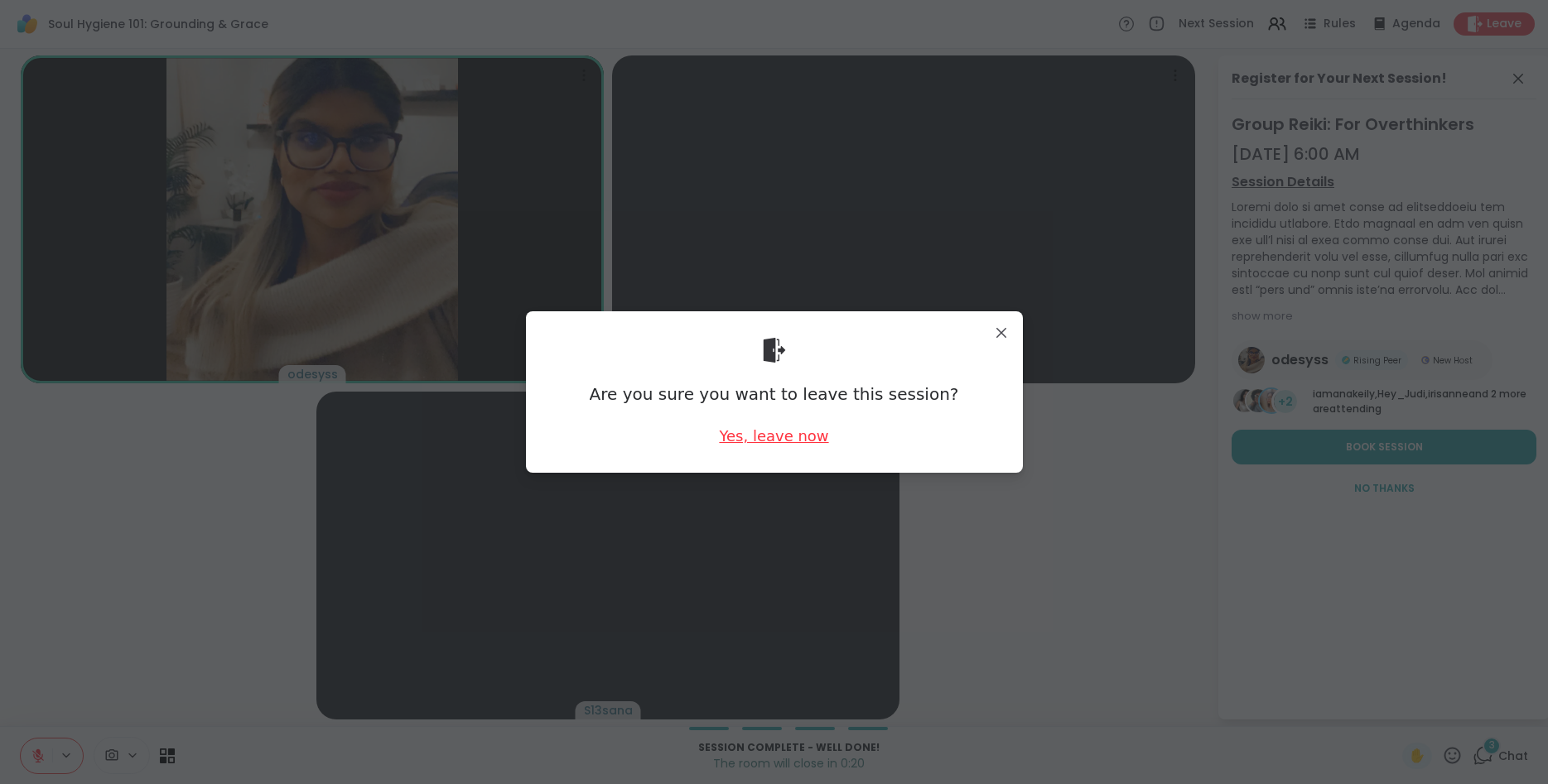
click at [818, 443] on div "Yes, leave now" at bounding box center [774, 436] width 109 height 21
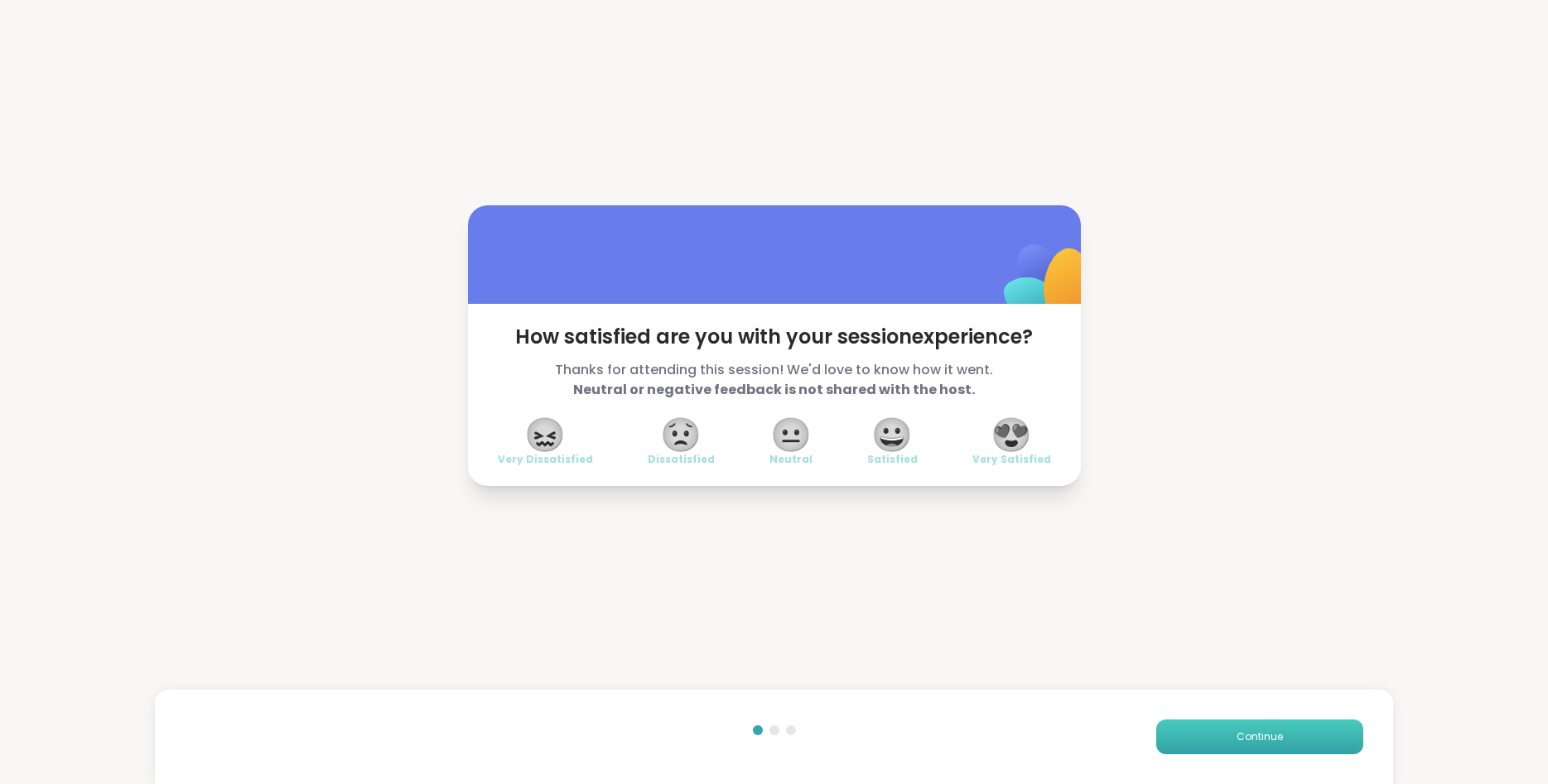
click at [1214, 721] on button "Continue" at bounding box center [1260, 737] width 207 height 35
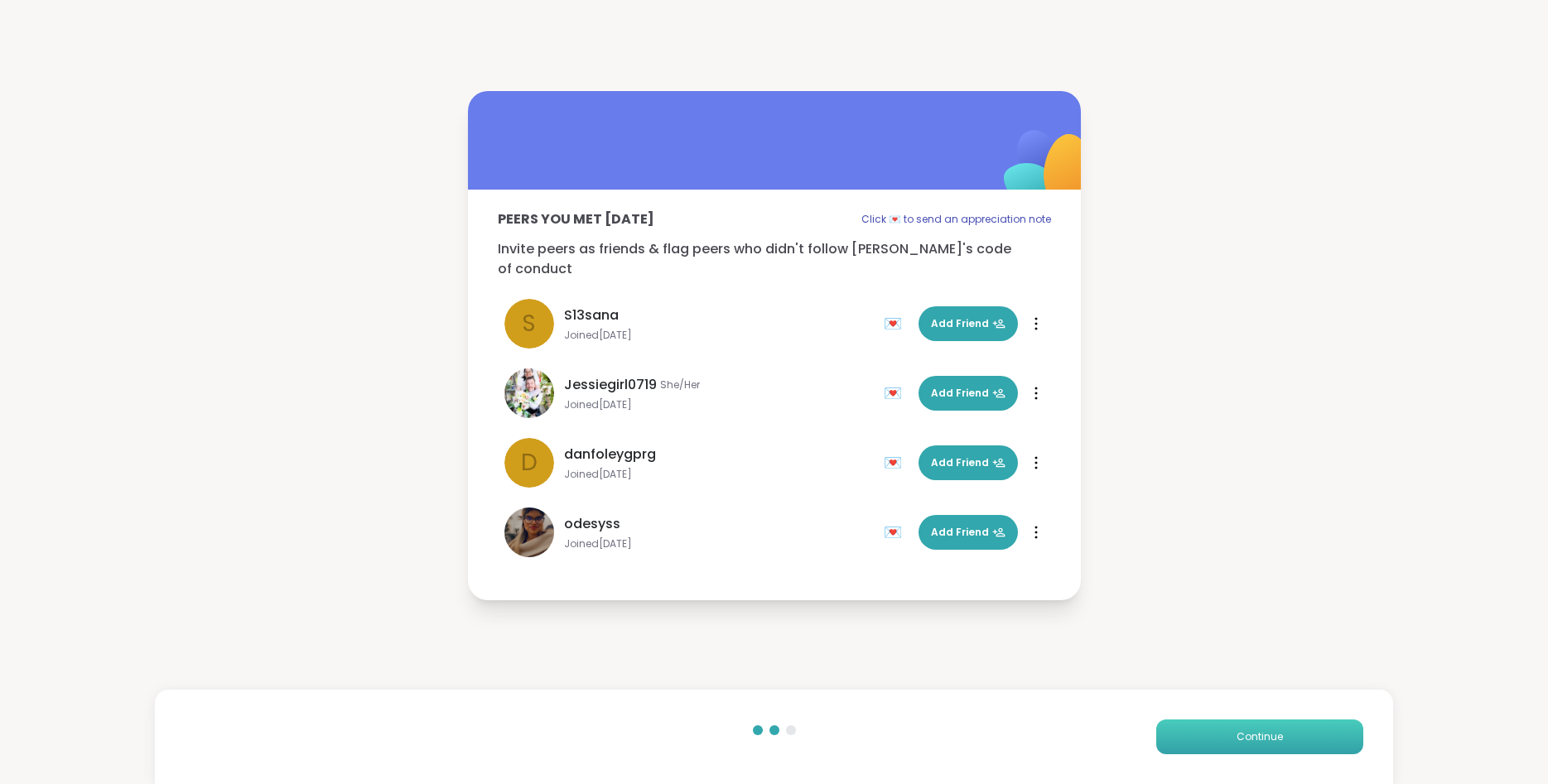
click at [1215, 722] on button "Continue" at bounding box center [1260, 737] width 207 height 35
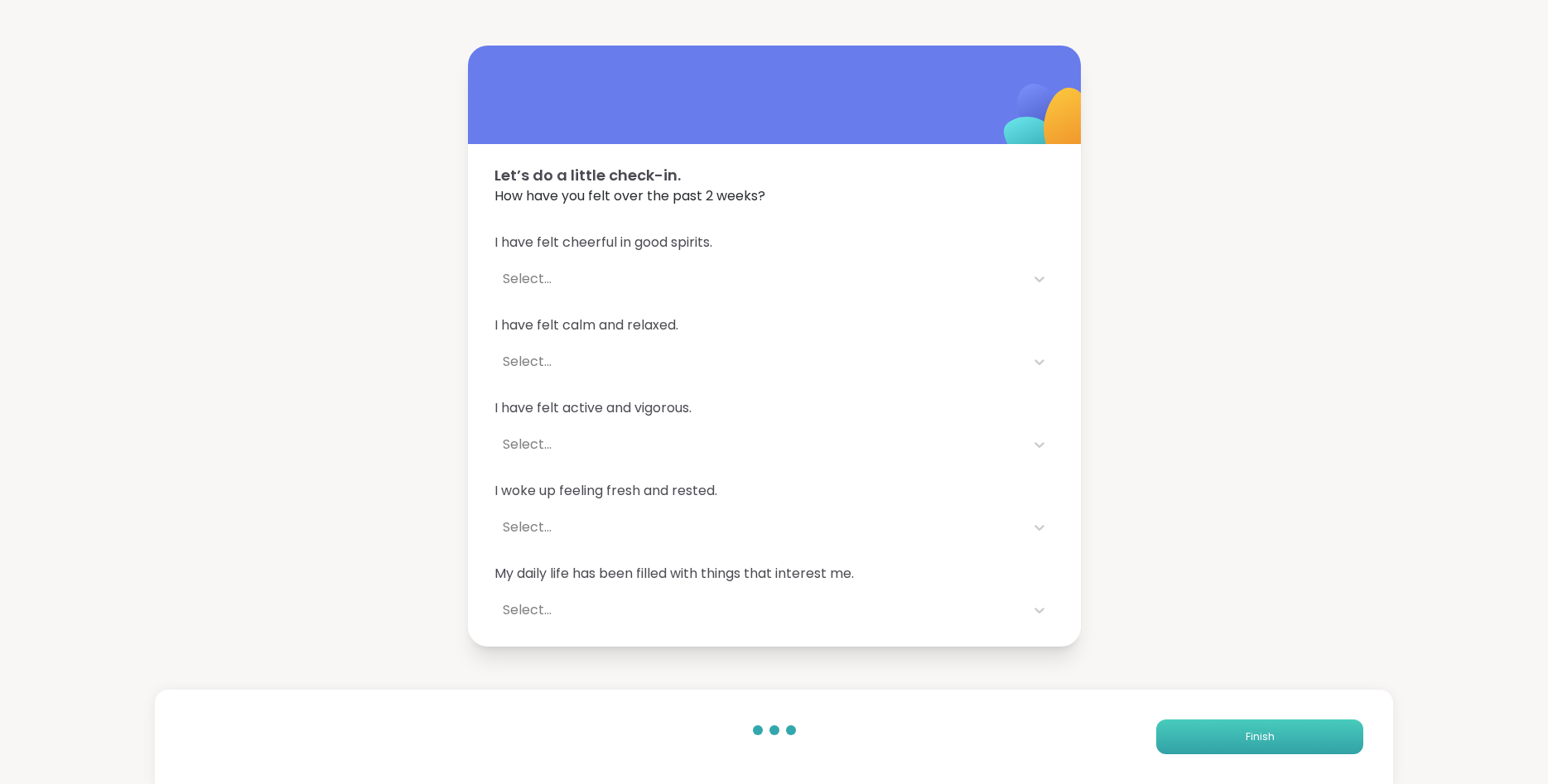
click at [1213, 722] on button "Finish" at bounding box center [1260, 737] width 207 height 35
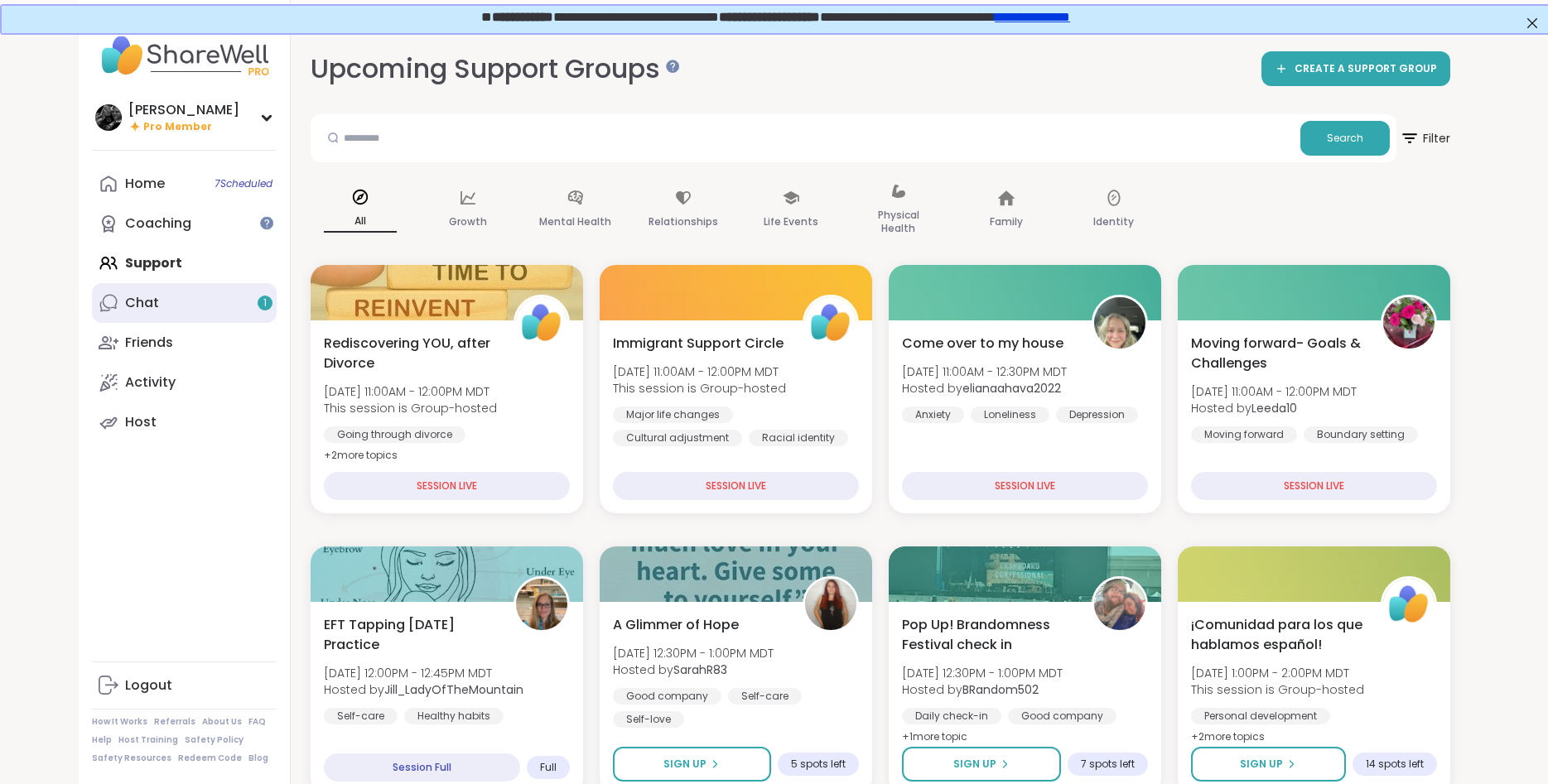
click at [129, 285] on link "Chat 1" at bounding box center [185, 303] width 185 height 39
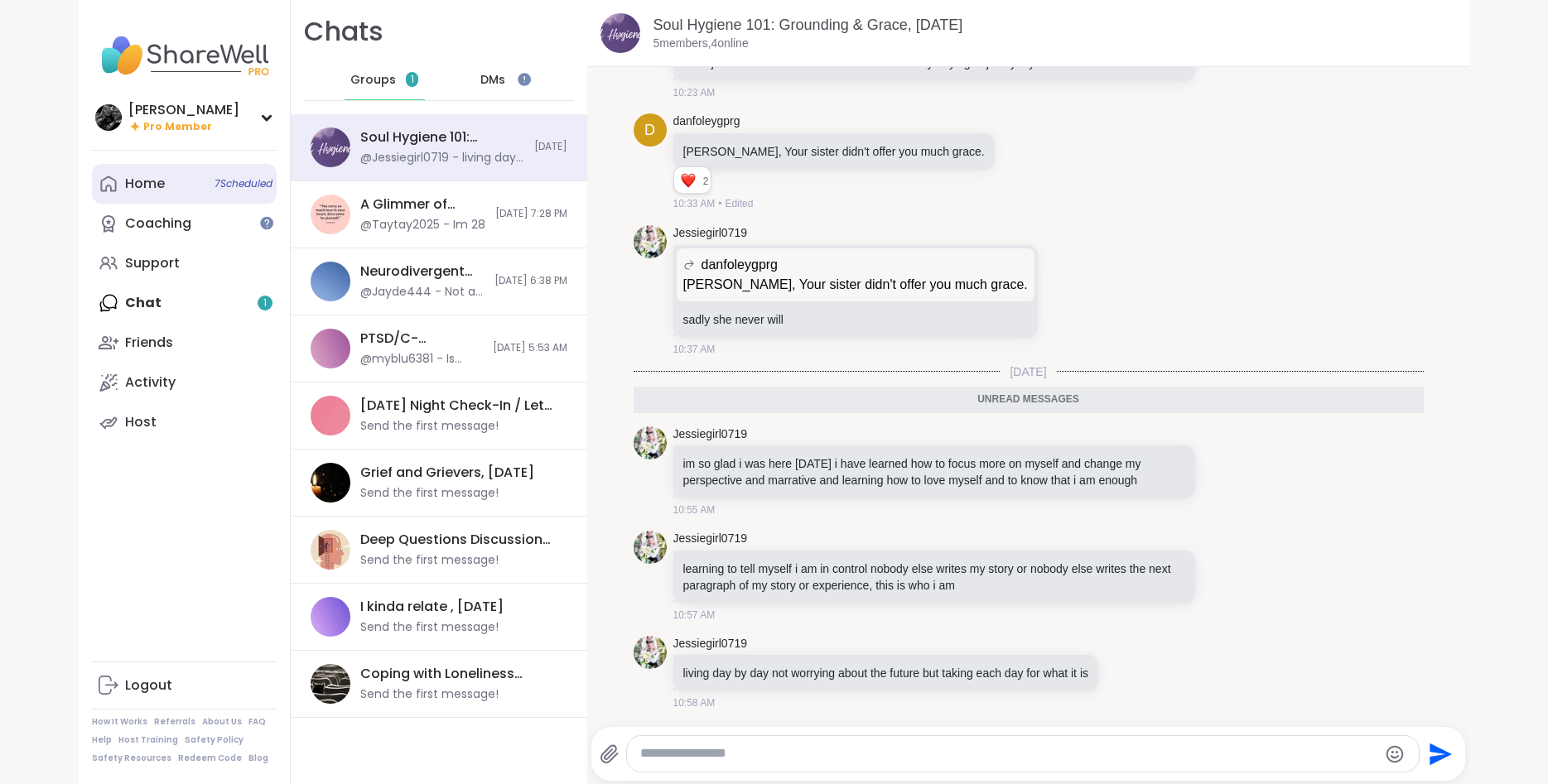
click at [167, 195] on link "Home 7 Scheduled" at bounding box center [185, 184] width 185 height 39
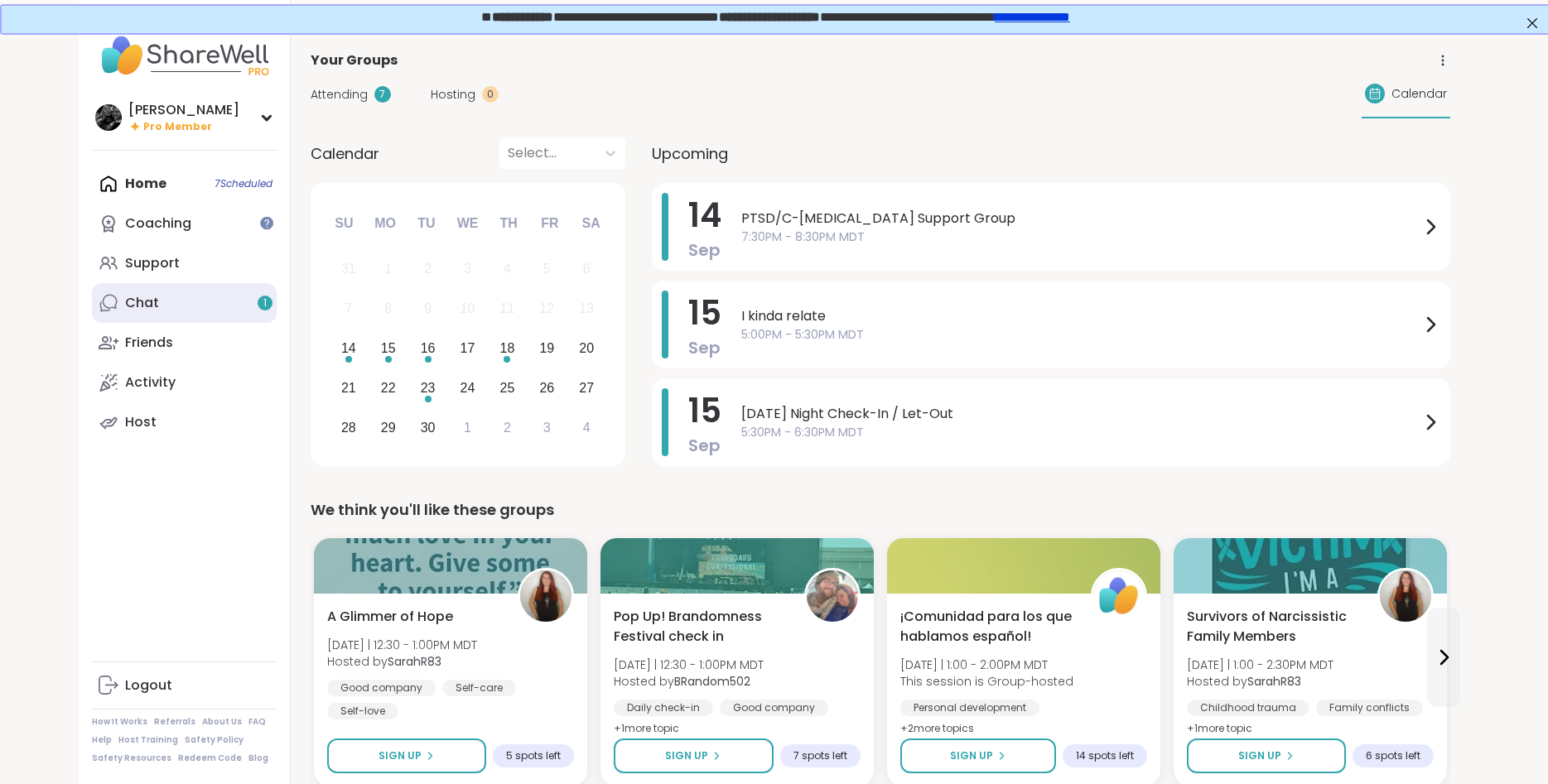
click at [152, 303] on div "Chat 1" at bounding box center [142, 303] width 34 height 18
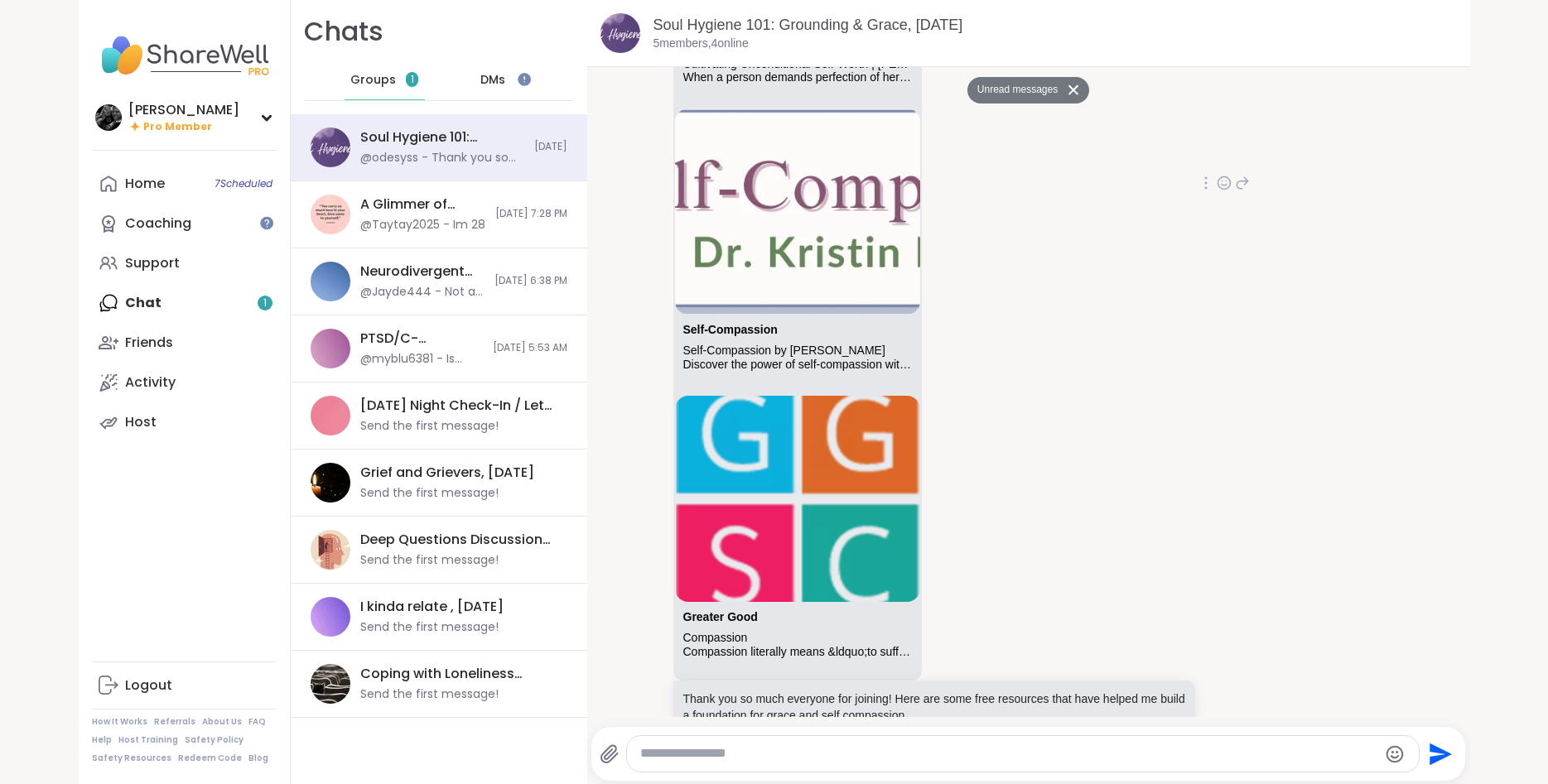
scroll to position [1809, 0]
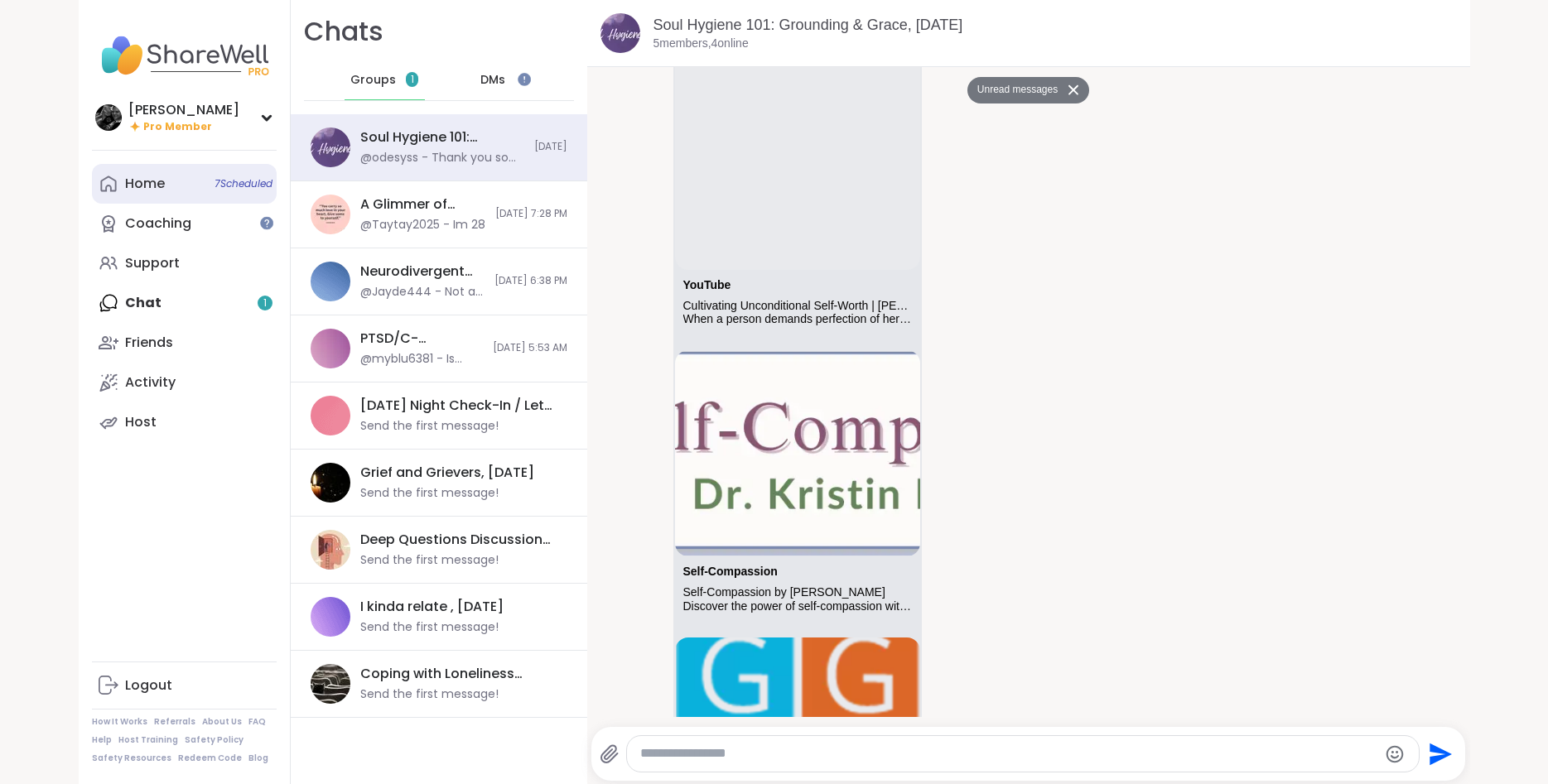
click at [147, 195] on link "Home 7 Scheduled" at bounding box center [185, 184] width 185 height 39
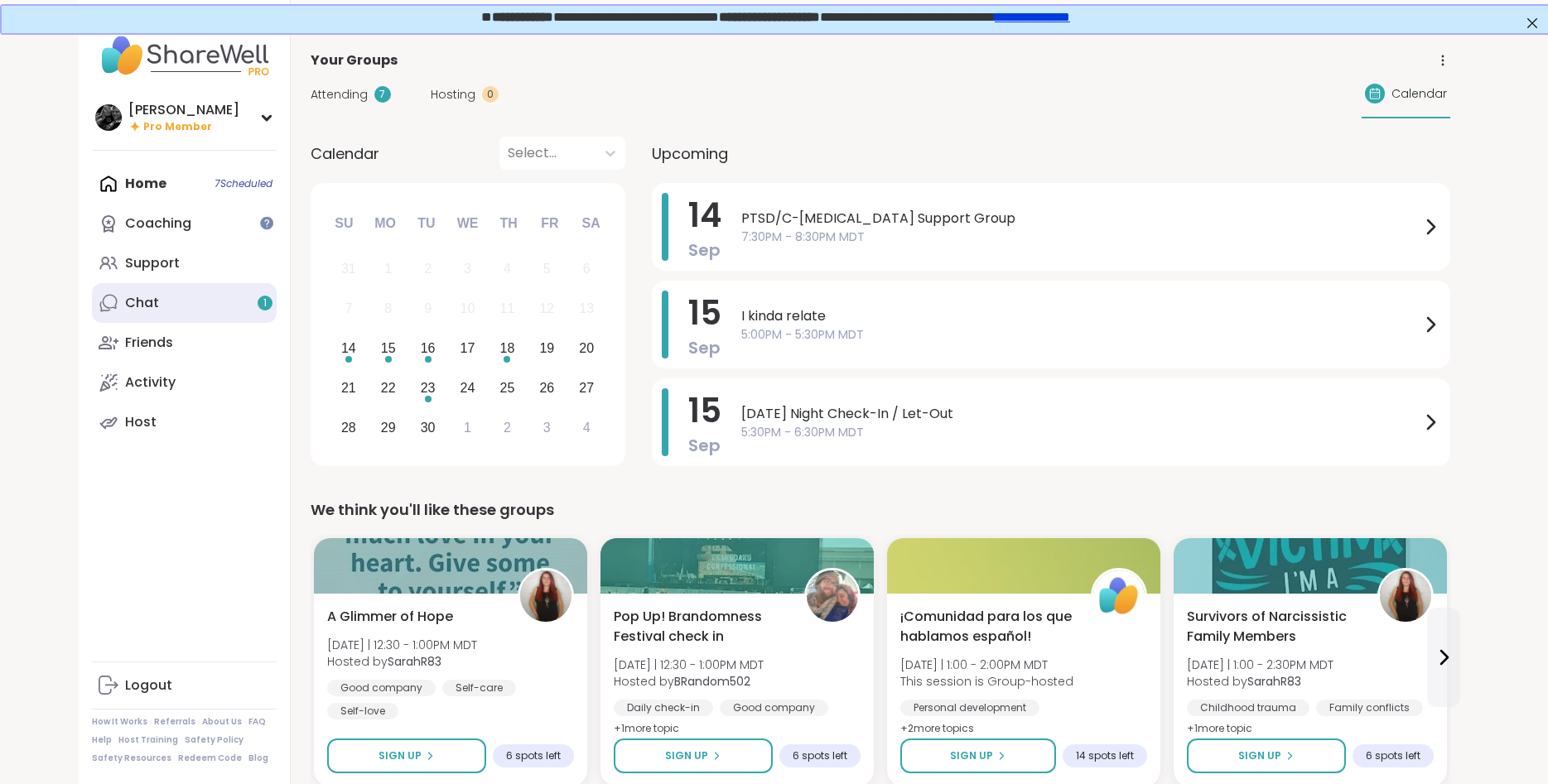
click at [151, 312] on div "Chat 1" at bounding box center [142, 303] width 34 height 18
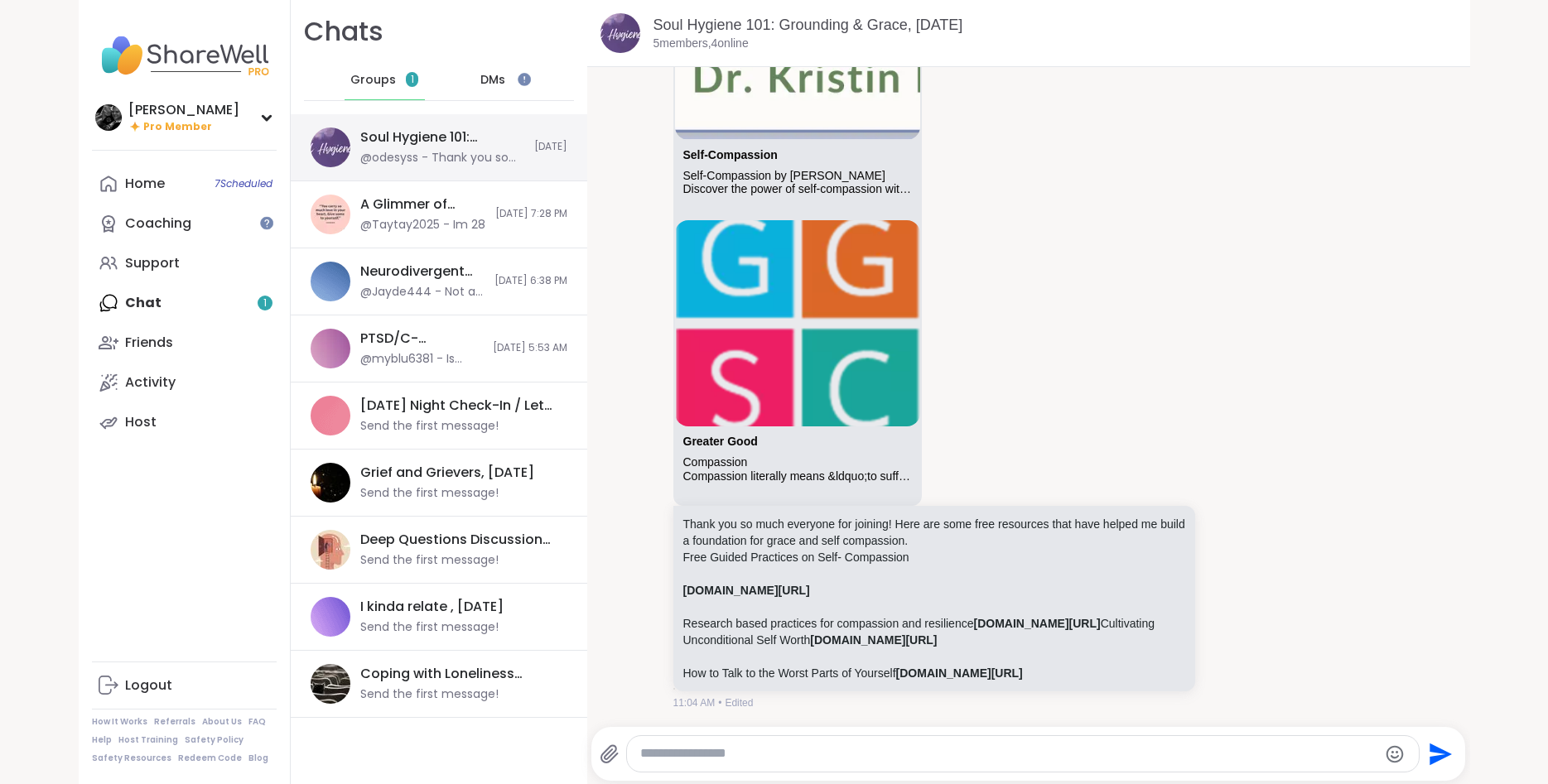
click at [395, 156] on div "@odesyss - Thank you so much everyone for joining! Here are some free resources…" at bounding box center [442, 157] width 164 height 16
click at [1127, 455] on div "odesyss YouTube How to talk to the worst parts of yourself | Karen Faith | TEDx…" at bounding box center [936, 9] width 525 height 1403
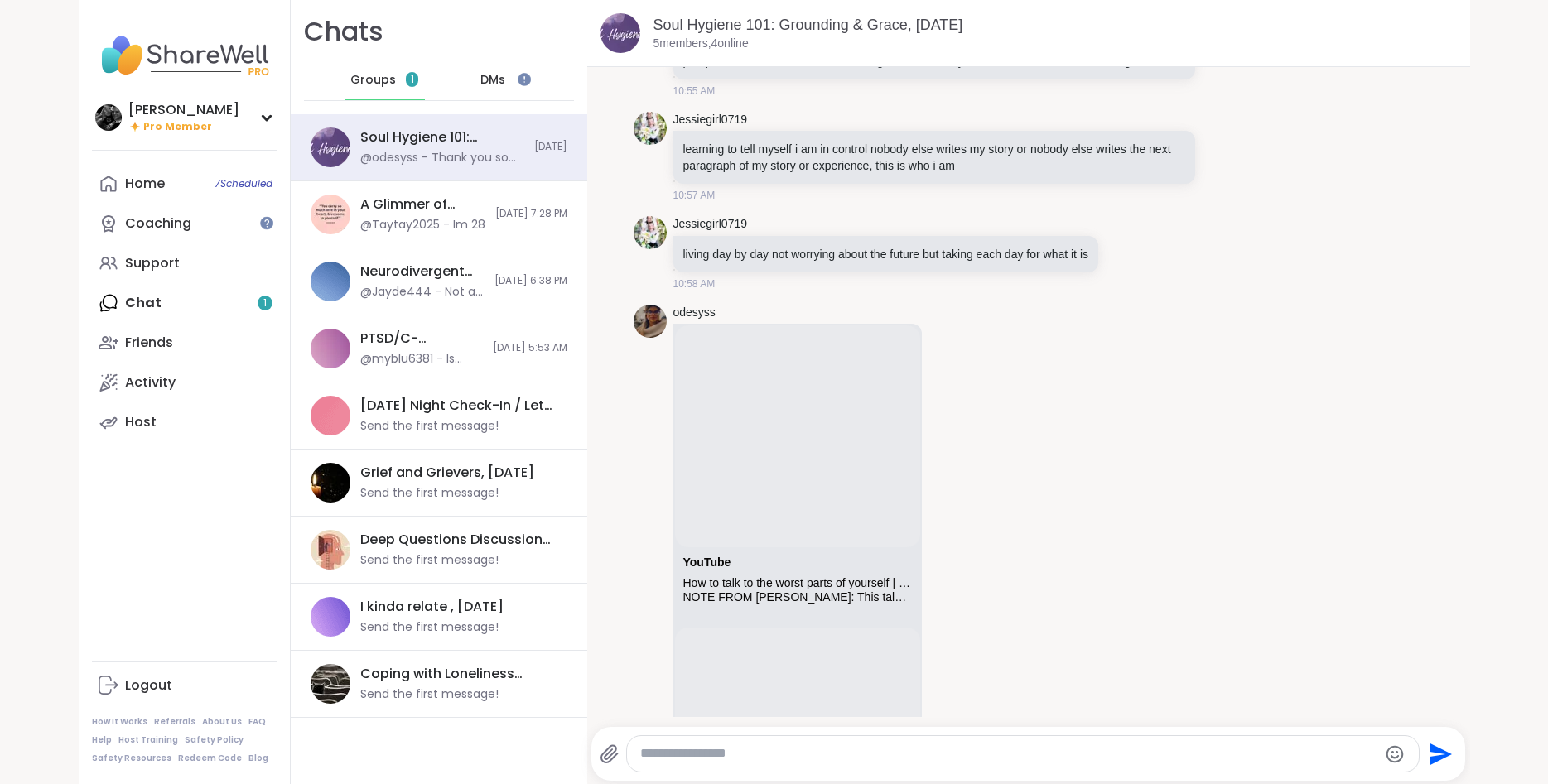
scroll to position [1023, 0]
